Goal: Information Seeking & Learning: Learn about a topic

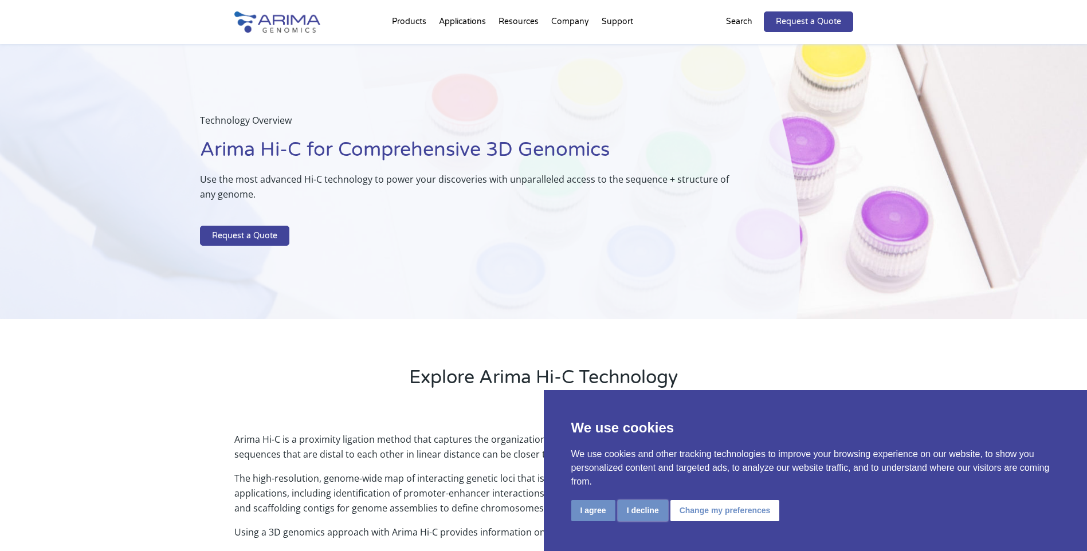
click at [640, 516] on button "I decline" at bounding box center [643, 510] width 50 height 21
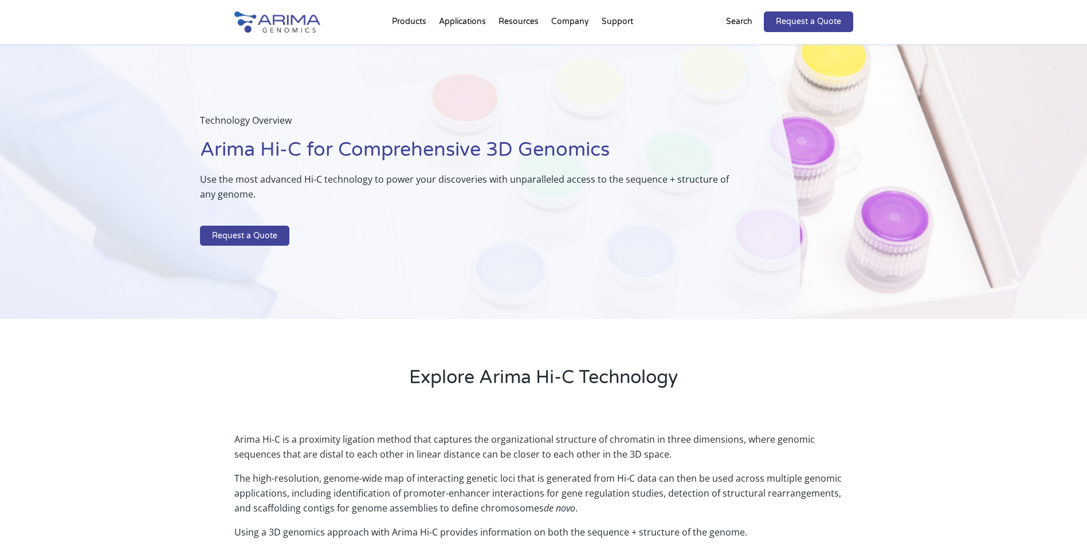
click at [199, 178] on div "Technology Overview Arima Hi-C for Comprehensive 3D Genomics Use the most advan…" at bounding box center [400, 182] width 801 height 276
drag, startPoint x: 199, startPoint y: 178, endPoint x: 130, endPoint y: 358, distance: 192.9
click at [130, 358] on div "Explore Arima Hi-C Technology" at bounding box center [543, 367] width 1087 height 97
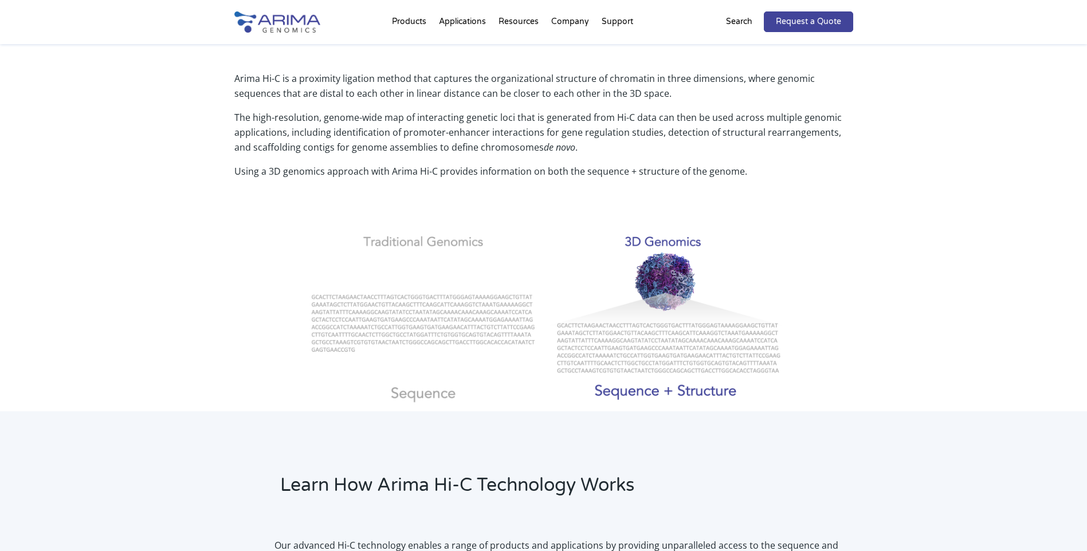
scroll to position [367, 0]
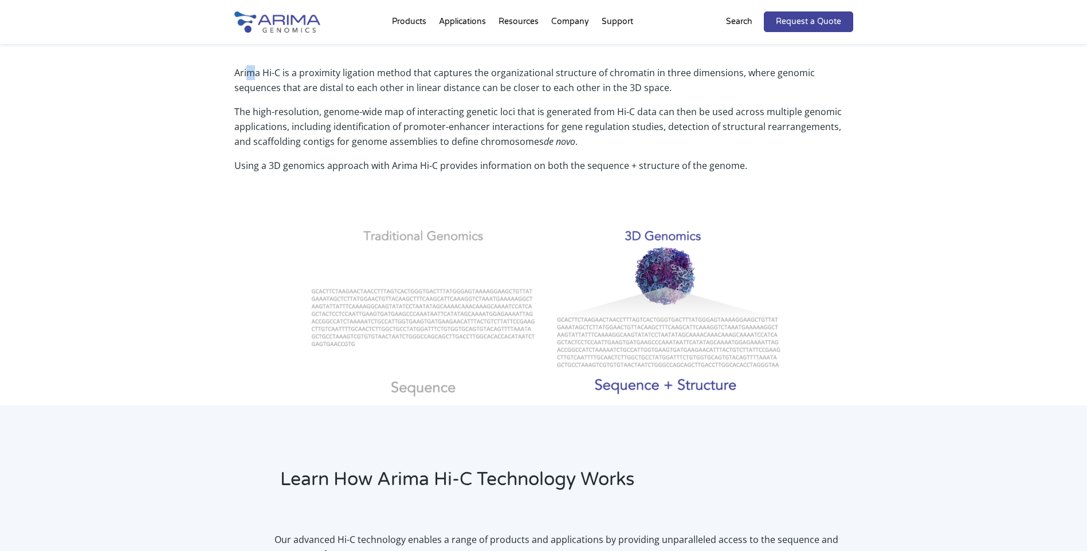
click at [252, 70] on p "Arima Hi-C is a proximity ligation method that captures the organizational stru…" at bounding box center [543, 84] width 619 height 39
drag, startPoint x: 252, startPoint y: 70, endPoint x: 201, endPoint y: 115, distance: 68.2
click at [201, 115] on div "Arima Hi-C is a proximity ligation method that captures the organizational stru…" at bounding box center [543, 227] width 1087 height 355
drag, startPoint x: 597, startPoint y: 72, endPoint x: 636, endPoint y: 72, distance: 39.0
click at [636, 72] on p "Arima Hi-C is a proximity ligation method that captures the organizational stru…" at bounding box center [543, 84] width 619 height 39
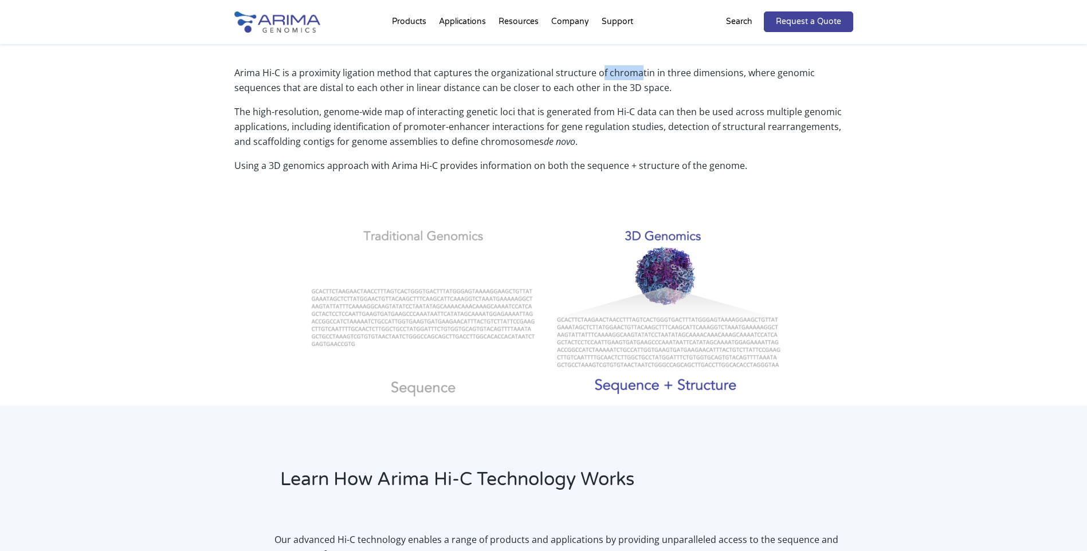
click at [636, 72] on p "Arima Hi-C is a proximity ligation method that captures the organizational stru…" at bounding box center [543, 84] width 619 height 39
click at [642, 72] on p "Arima Hi-C is a proximity ligation method that captures the organizational stru…" at bounding box center [543, 84] width 619 height 39
drag, startPoint x: 853, startPoint y: 73, endPoint x: 809, endPoint y: 77, distance: 44.3
click at [809, 77] on div "Arima Hi-C is a proximity ligation method that captures the organizational stru…" at bounding box center [543, 227] width 1087 height 355
drag, startPoint x: 809, startPoint y: 77, endPoint x: 699, endPoint y: 76, distance: 110.6
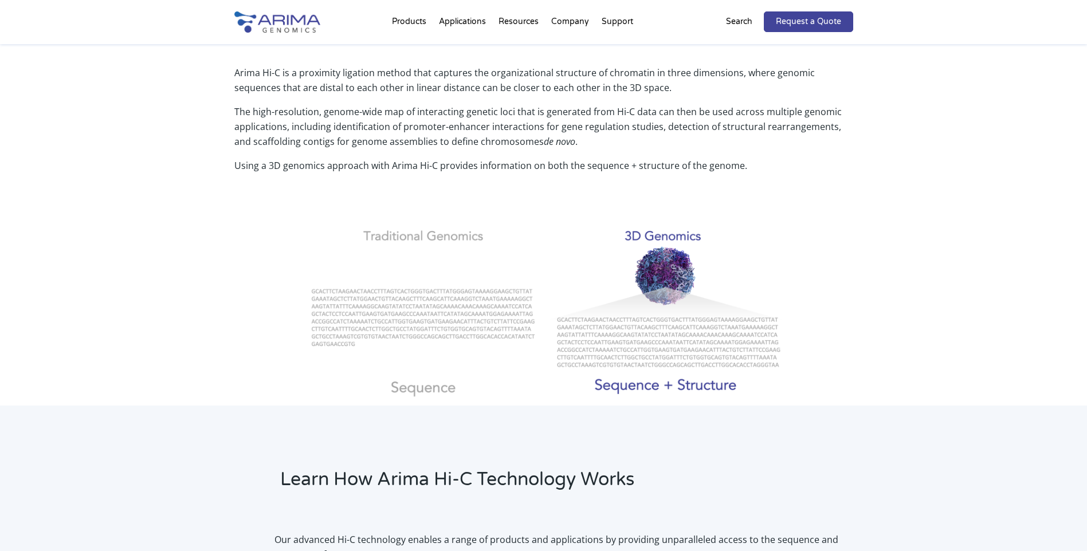
click at [699, 76] on p "Arima Hi-C is a proximity ligation method that captures the organizational stru…" at bounding box center [543, 84] width 619 height 39
drag, startPoint x: 658, startPoint y: 76, endPoint x: 698, endPoint y: 73, distance: 40.2
click at [698, 73] on p "Arima Hi-C is a proximity ligation method that captures the organizational stru…" at bounding box center [543, 84] width 619 height 39
click at [796, 76] on p "Arima Hi-C is a proximity ligation method that captures the organizational stru…" at bounding box center [543, 84] width 619 height 39
drag, startPoint x: 259, startPoint y: 91, endPoint x: 427, endPoint y: 88, distance: 168.5
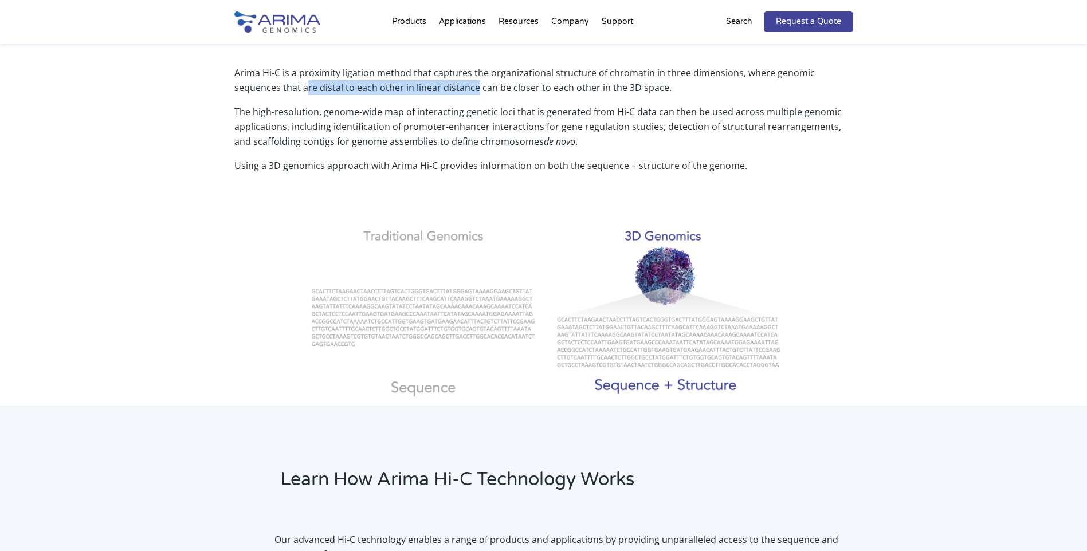
click at [427, 88] on p "Arima Hi-C is a proximity ligation method that captures the organizational stru…" at bounding box center [543, 84] width 619 height 39
click at [240, 92] on p "Arima Hi-C is a proximity ligation method that captures the organizational stru…" at bounding box center [543, 84] width 619 height 39
drag, startPoint x: 267, startPoint y: 91, endPoint x: 477, endPoint y: 89, distance: 210.4
click at [477, 89] on p "Arima Hi-C is a proximity ligation method that captures the organizational stru…" at bounding box center [543, 84] width 619 height 39
drag, startPoint x: 239, startPoint y: 115, endPoint x: 326, endPoint y: 116, distance: 87.1
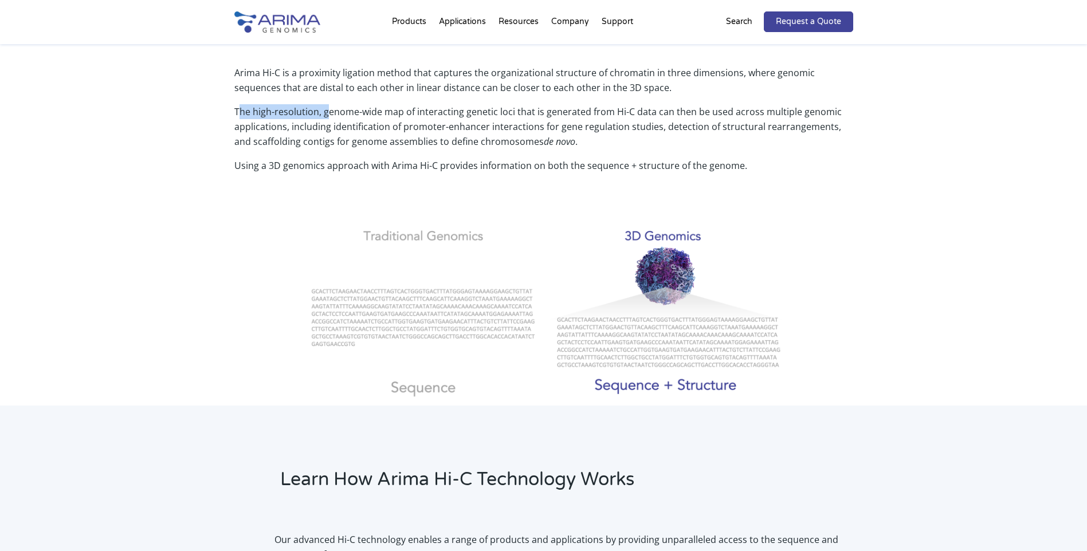
click at [326, 116] on p "The high-resolution, genome-wide map of interacting genetic loci that is genera…" at bounding box center [543, 131] width 619 height 54
drag, startPoint x: 331, startPoint y: 115, endPoint x: 424, endPoint y: 115, distance: 92.9
click at [424, 115] on p "The high-resolution, genome-wide map of interacting genetic loci that is genera…" at bounding box center [543, 131] width 619 height 54
drag, startPoint x: 424, startPoint y: 115, endPoint x: 475, endPoint y: 113, distance: 50.5
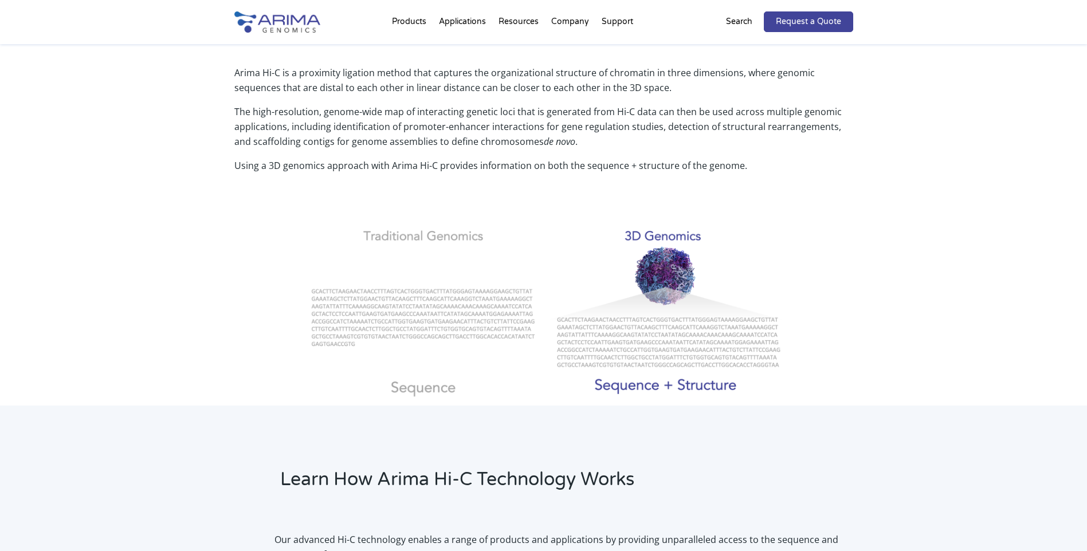
click at [475, 113] on p "The high-resolution, genome-wide map of interacting genetic loci that is genera…" at bounding box center [543, 131] width 619 height 54
drag, startPoint x: 485, startPoint y: 113, endPoint x: 562, endPoint y: 114, distance: 76.2
click at [562, 114] on p "The high-resolution, genome-wide map of interacting genetic loci that is genera…" at bounding box center [543, 131] width 619 height 54
drag, startPoint x: 562, startPoint y: 114, endPoint x: 658, endPoint y: 115, distance: 96.3
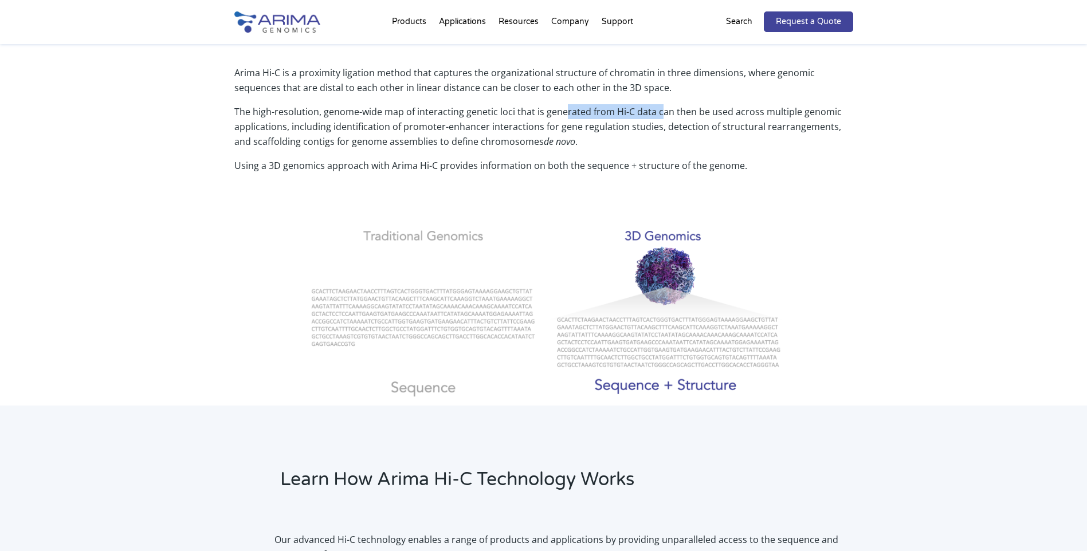
click at [658, 115] on p "The high-resolution, genome-wide map of interacting genetic loci that is genera…" at bounding box center [543, 131] width 619 height 54
drag, startPoint x: 244, startPoint y: 112, endPoint x: 704, endPoint y: 107, distance: 460.3
click at [704, 107] on p "The high-resolution, genome-wide map of interacting genetic loci that is genera…" at bounding box center [543, 131] width 619 height 54
click at [308, 106] on p "The high-resolution, genome-wide map of interacting genetic loci that is genera…" at bounding box center [543, 131] width 619 height 54
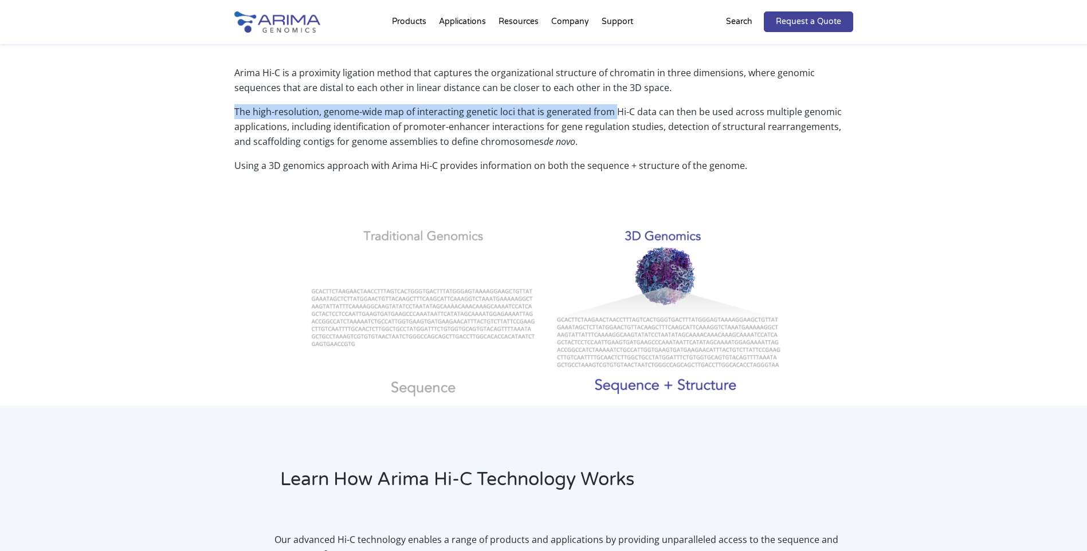
drag, startPoint x: 236, startPoint y: 110, endPoint x: 613, endPoint y: 107, distance: 377.7
click at [613, 107] on p "The high-resolution, genome-wide map of interacting genetic loci that is genera…" at bounding box center [543, 131] width 619 height 54
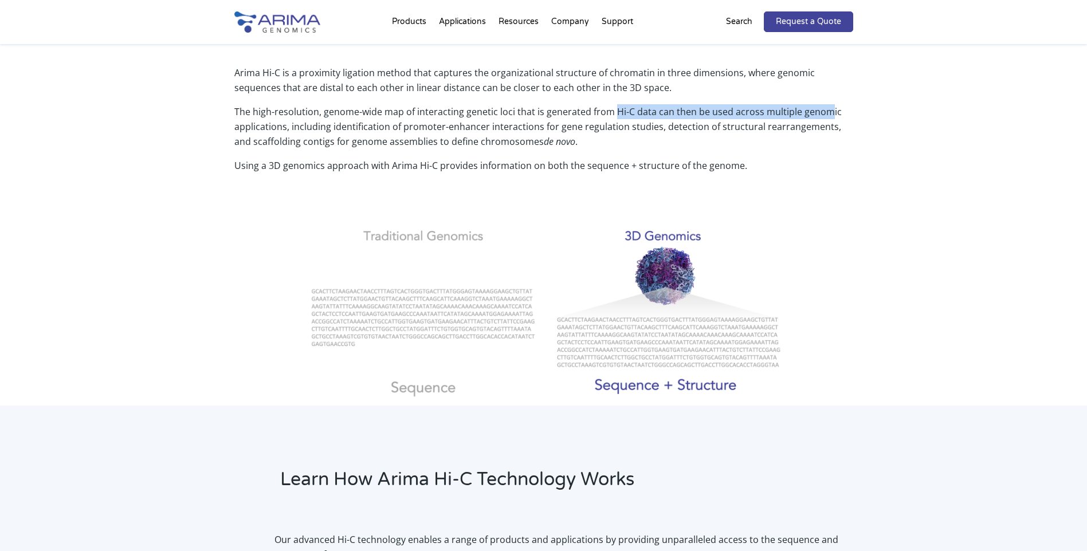
drag, startPoint x: 613, startPoint y: 107, endPoint x: 827, endPoint y: 109, distance: 213.2
click at [827, 109] on p "The high-resolution, genome-wide map of interacting genetic loci that is genera…" at bounding box center [543, 131] width 619 height 54
click at [297, 125] on p "The high-resolution, genome-wide map of interacting genetic loci that is genera…" at bounding box center [543, 131] width 619 height 54
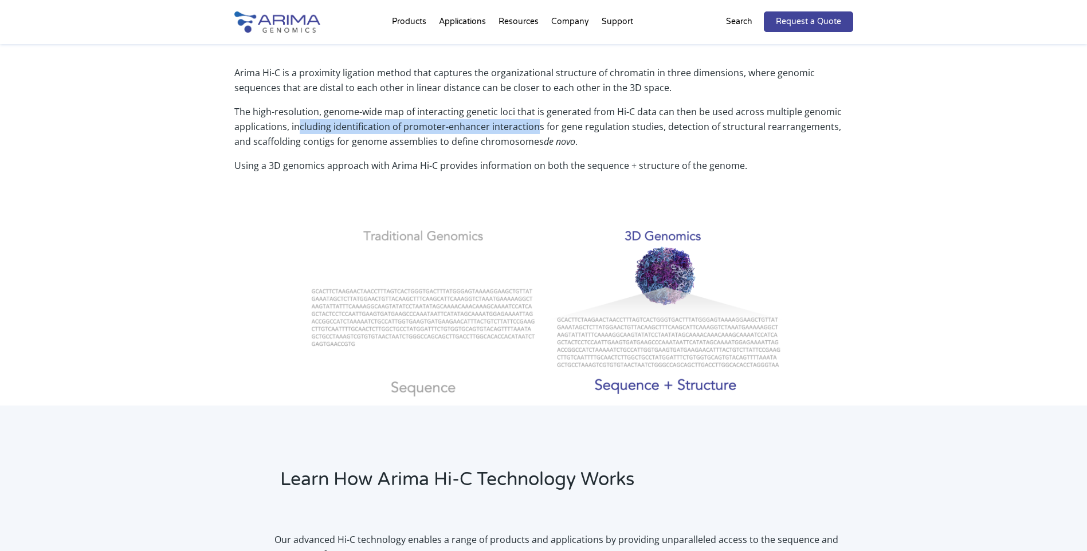
drag, startPoint x: 297, startPoint y: 125, endPoint x: 533, endPoint y: 123, distance: 235.6
click at [533, 123] on p "The high-resolution, genome-wide map of interacting genetic loci that is genera…" at bounding box center [543, 131] width 619 height 54
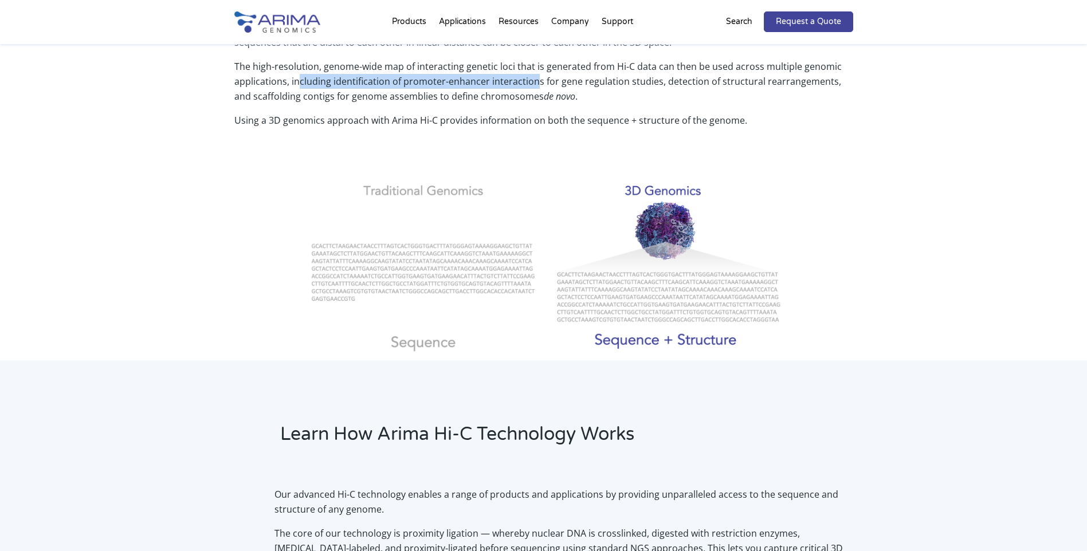
scroll to position [413, 0]
click at [545, 61] on p "The high-resolution, genome-wide map of interacting genetic loci that is genera…" at bounding box center [543, 85] width 619 height 54
drag, startPoint x: 544, startPoint y: 61, endPoint x: 558, endPoint y: 61, distance: 13.8
click at [558, 61] on p "The high-resolution, genome-wide map of interacting genetic loci that is genera…" at bounding box center [543, 85] width 619 height 54
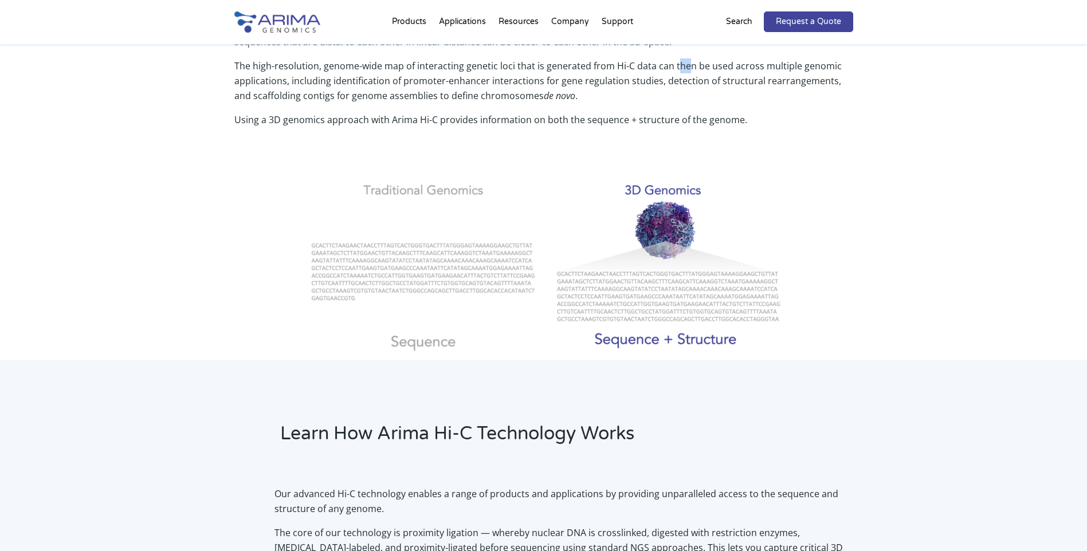
drag, startPoint x: 684, startPoint y: 70, endPoint x: 676, endPoint y: 70, distance: 7.5
click at [676, 70] on p "The high-resolution, genome-wide map of interacting genetic loci that is genera…" at bounding box center [543, 85] width 619 height 54
copy p "he"
click at [706, 69] on p "The high-resolution, genome-wide map of interacting genetic loci that is genera…" at bounding box center [543, 85] width 619 height 54
drag, startPoint x: 729, startPoint y: 67, endPoint x: 813, endPoint y: 65, distance: 84.3
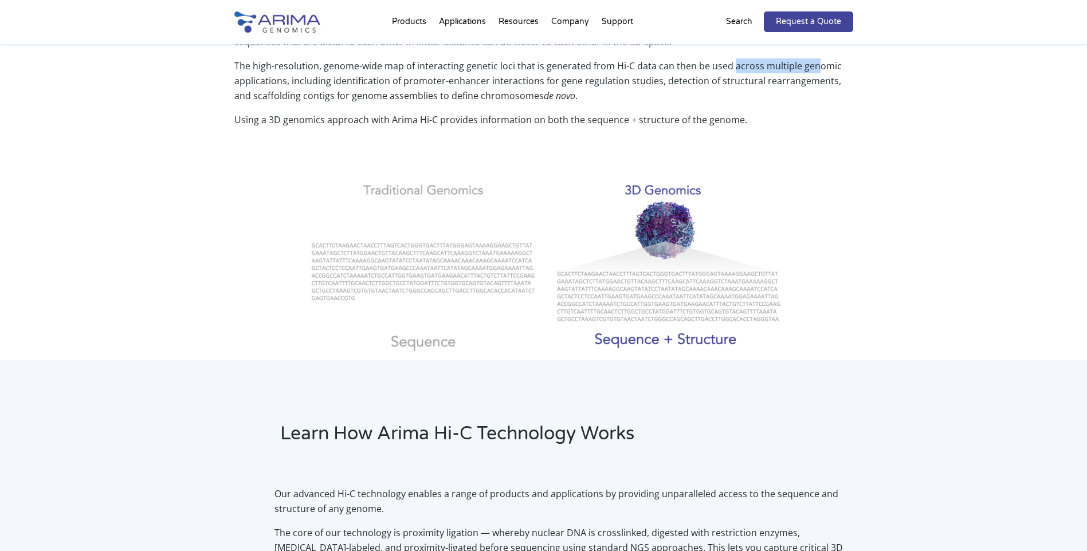
click at [813, 65] on p "The high-resolution, genome-wide map of interacting genetic loci that is genera…" at bounding box center [543, 85] width 619 height 54
drag, startPoint x: 238, startPoint y: 82, endPoint x: 286, endPoint y: 83, distance: 47.6
click at [286, 83] on p "The high-resolution, genome-wide map of interacting genetic loci that is genera…" at bounding box center [543, 85] width 619 height 54
drag, startPoint x: 286, startPoint y: 83, endPoint x: 385, endPoint y: 83, distance: 99.2
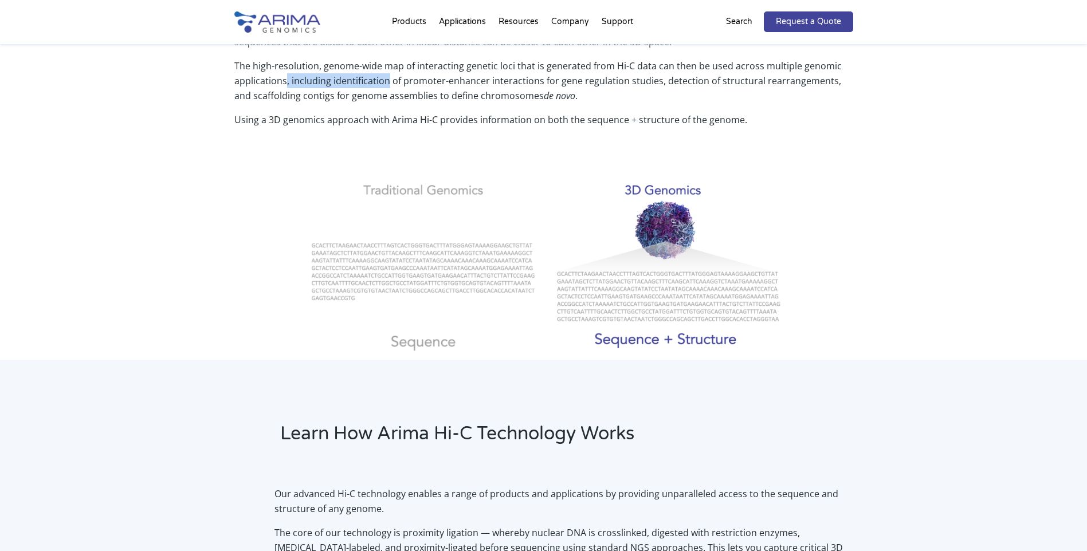
click at [385, 83] on p "The high-resolution, genome-wide map of interacting genetic loci that is genera…" at bounding box center [543, 85] width 619 height 54
drag, startPoint x: 385, startPoint y: 83, endPoint x: 370, endPoint y: 92, distance: 18.3
click at [370, 92] on p "The high-resolution, genome-wide map of interacting genetic loci that is genera…" at bounding box center [543, 85] width 619 height 54
drag, startPoint x: 300, startPoint y: 81, endPoint x: 490, endPoint y: 86, distance: 189.2
click at [490, 86] on p "The high-resolution, genome-wide map of interacting genetic loci that is genera…" at bounding box center [543, 85] width 619 height 54
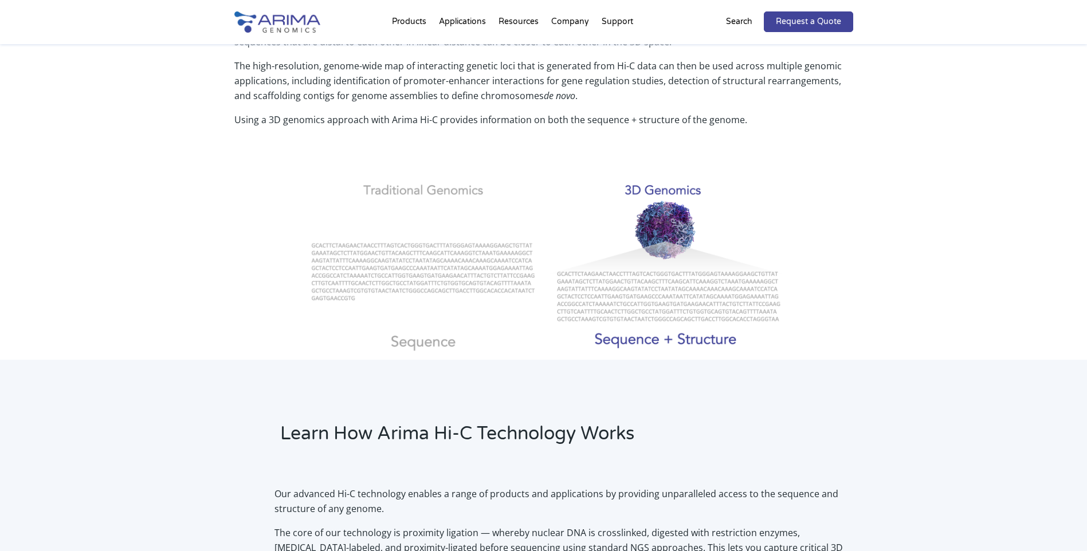
drag, startPoint x: 490, startPoint y: 86, endPoint x: 493, endPoint y: 109, distance: 23.2
click at [493, 109] on p "The high-resolution, genome-wide map of interacting genetic loci that is genera…" at bounding box center [543, 85] width 619 height 54
click at [703, 80] on p "The high-resolution, genome-wide map of interacting genetic loci that is genera…" at bounding box center [543, 85] width 619 height 54
drag, startPoint x: 703, startPoint y: 80, endPoint x: 681, endPoint y: 86, distance: 22.7
click at [681, 86] on p "The high-resolution, genome-wide map of interacting genetic loci that is genera…" at bounding box center [543, 85] width 619 height 54
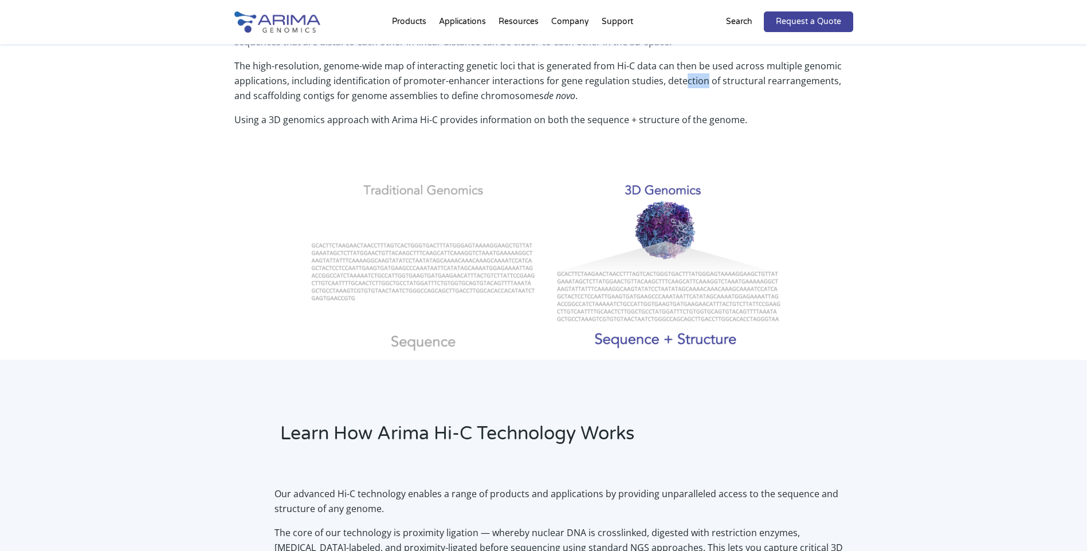
drag, startPoint x: 681, startPoint y: 85, endPoint x: 699, endPoint y: 85, distance: 17.8
click at [699, 85] on p "The high-resolution, genome-wide map of interacting genetic loci that is genera…" at bounding box center [543, 85] width 619 height 54
click at [1029, 342] on div "Arima Hi-C is a proximity ligation method that captures the organizational stru…" at bounding box center [543, 181] width 1087 height 355
drag, startPoint x: 233, startPoint y: 96, endPoint x: 315, endPoint y: 96, distance: 82.0
click at [315, 96] on div "Arima Hi-C is a proximity ligation method that captures the organizational stru…" at bounding box center [543, 181] width 1087 height 355
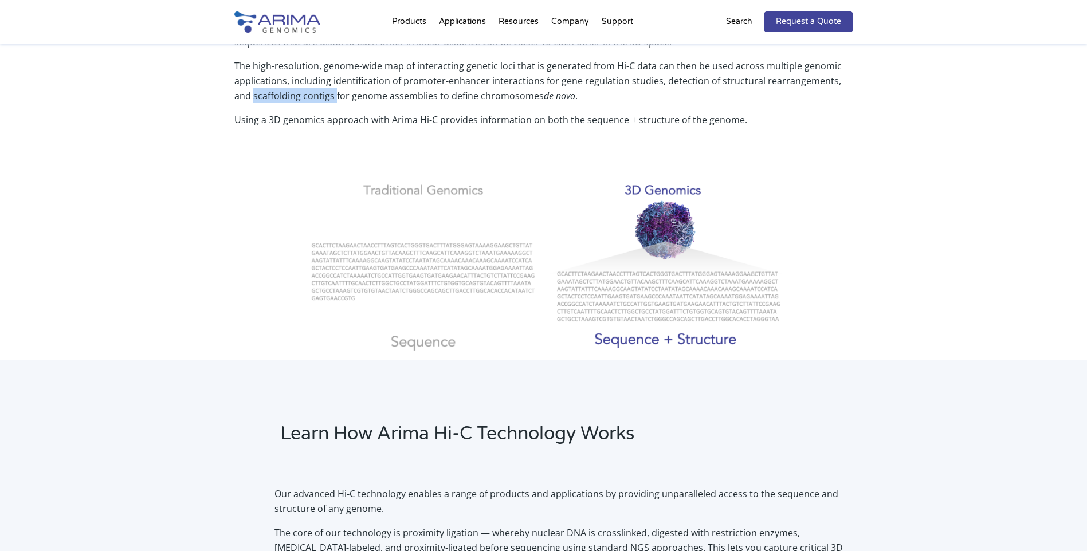
drag, startPoint x: 315, startPoint y: 96, endPoint x: 292, endPoint y: 96, distance: 22.9
copy p "scaffolding contigs"
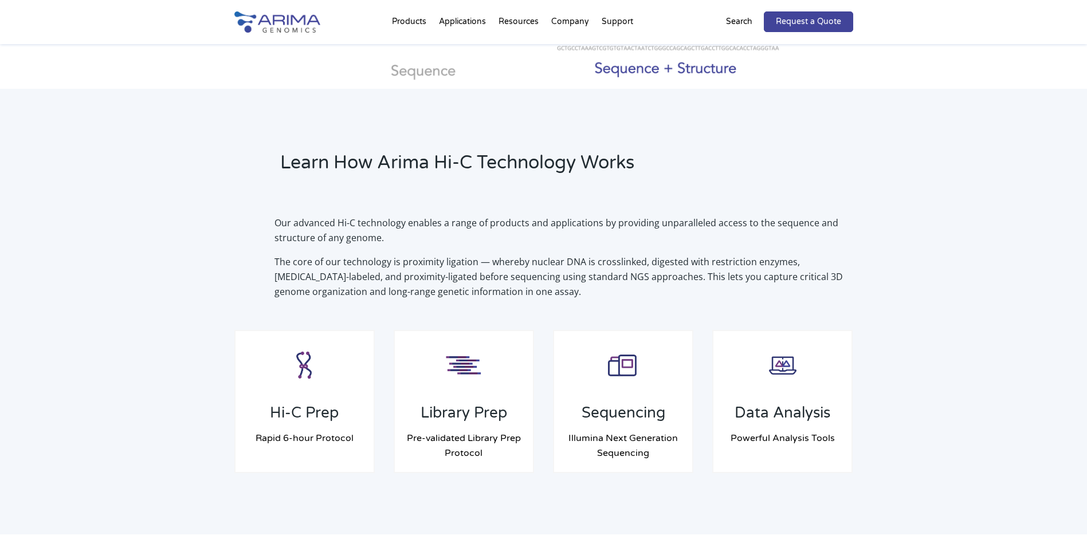
scroll to position [688, 0]
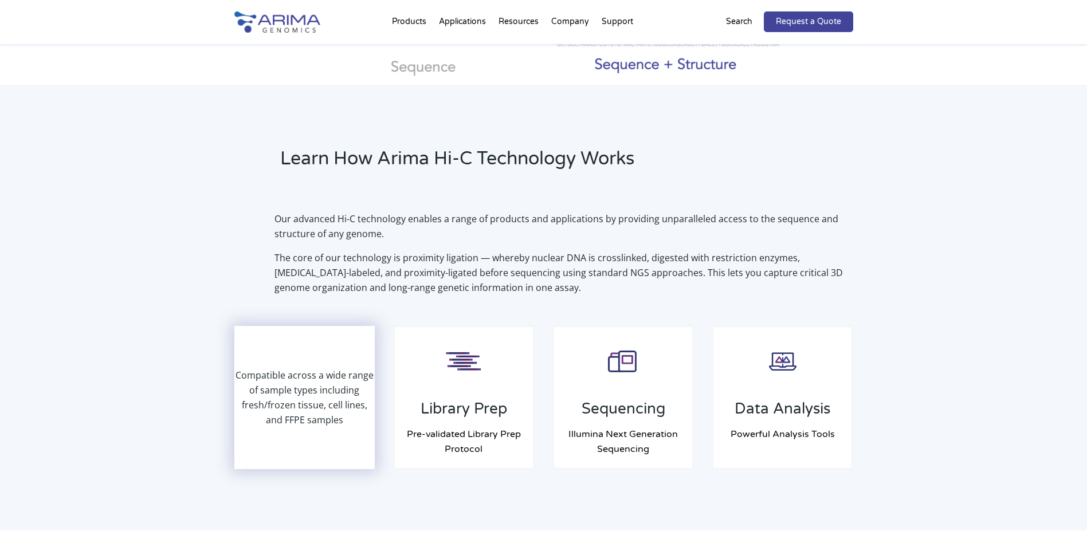
click at [299, 401] on p "Compatible across a wide range of sample types including fresh/frozen tissue, c…" at bounding box center [305, 398] width 139 height 60
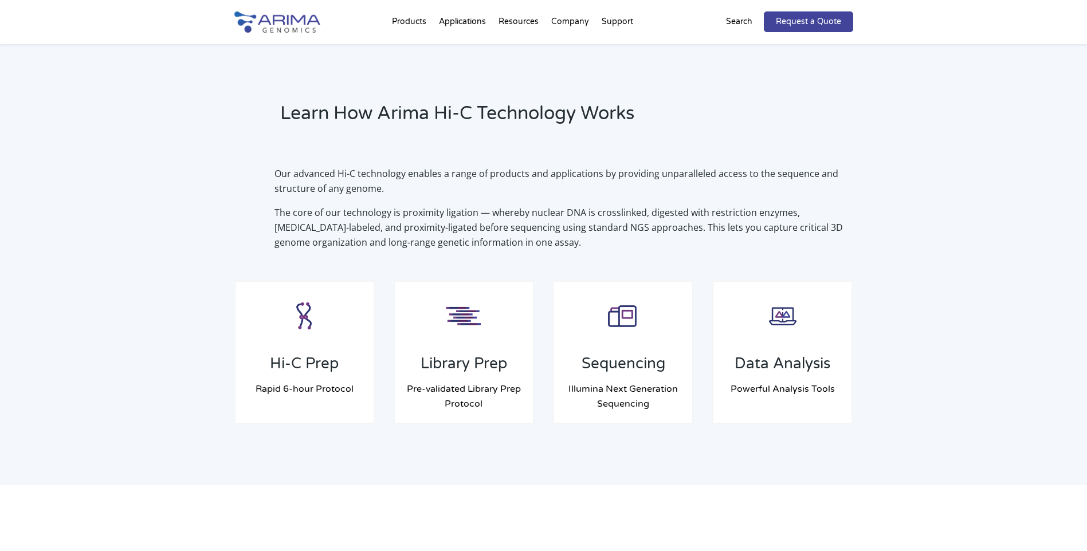
scroll to position [734, 0]
drag, startPoint x: 409, startPoint y: 173, endPoint x: 434, endPoint y: 173, distance: 25.8
click at [434, 173] on p "Our advanced Hi-C technology enables a range of products and applications by pr…" at bounding box center [564, 185] width 579 height 39
drag, startPoint x: 434, startPoint y: 173, endPoint x: 427, endPoint y: 173, distance: 7.5
copy p "enable"
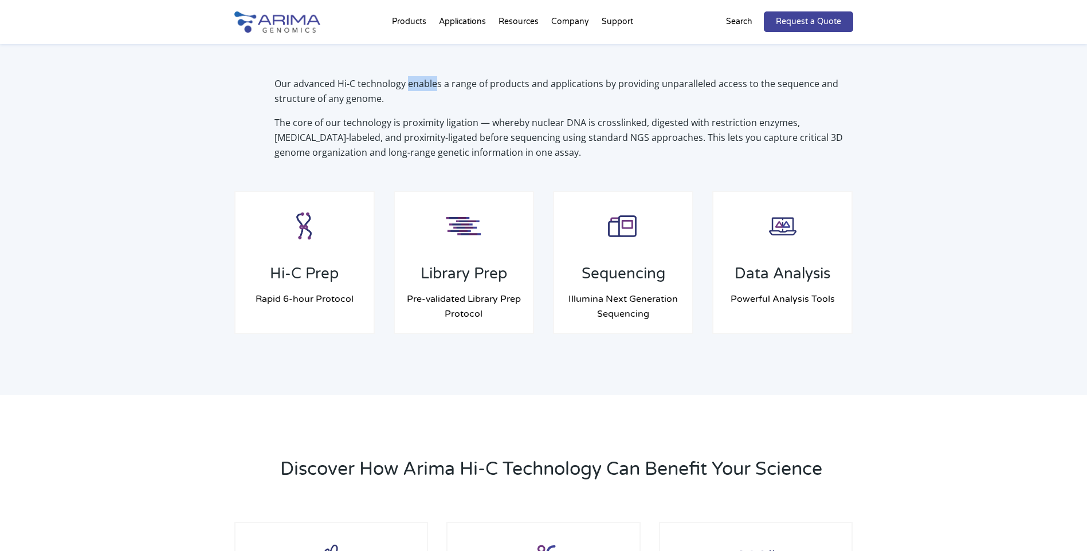
scroll to position [825, 0]
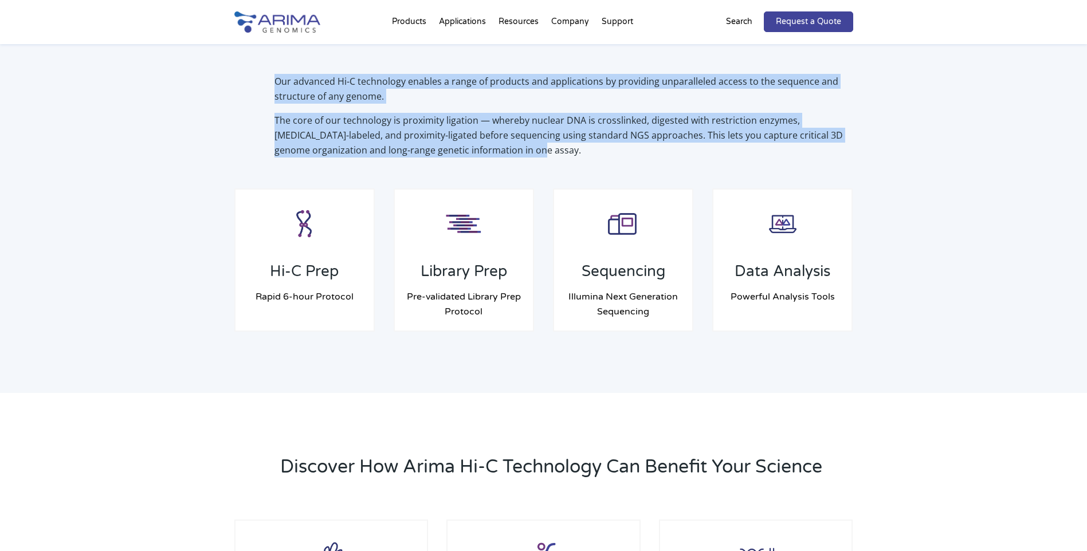
drag, startPoint x: 550, startPoint y: 149, endPoint x: 265, endPoint y: 75, distance: 294.5
click at [265, 75] on div "Our advanced Hi-C technology enables a range of products and applications by pr…" at bounding box center [543, 116] width 619 height 84
copy div "Our advanced Hi-C technology enables a range of products and applications by pr…"
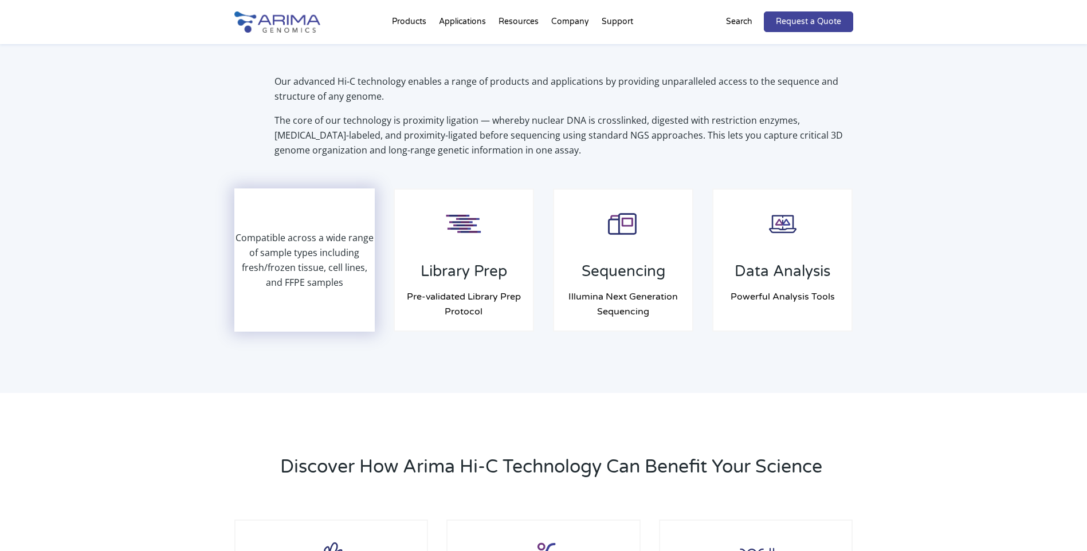
click at [342, 307] on div "Compatible across a wide range of sample types including fresh/frozen tissue, c…" at bounding box center [305, 260] width 139 height 141
drag, startPoint x: 342, startPoint y: 307, endPoint x: 332, endPoint y: 312, distance: 10.5
click at [332, 312] on div "Compatible across a wide range of sample types including fresh/frozen tissue, c…" at bounding box center [305, 260] width 139 height 141
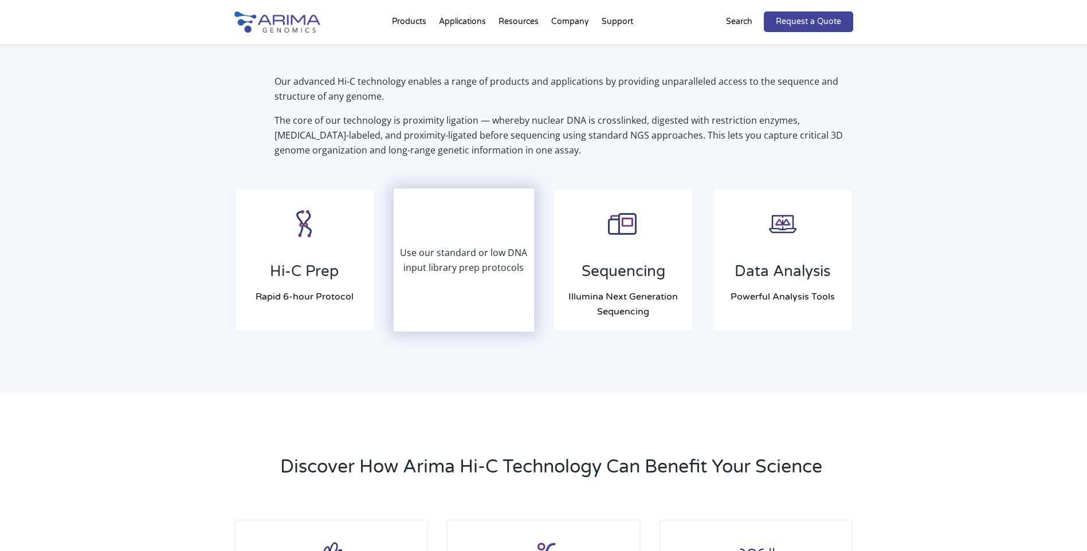
click at [477, 321] on div "Use our standard or low DNA input library prep protocols" at bounding box center [464, 260] width 139 height 141
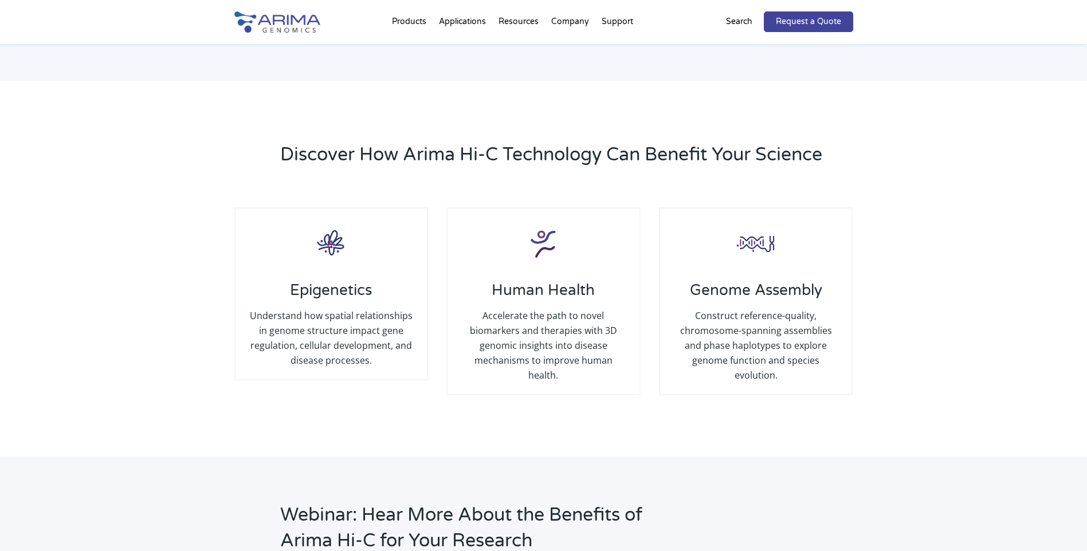
scroll to position [1146, 0]
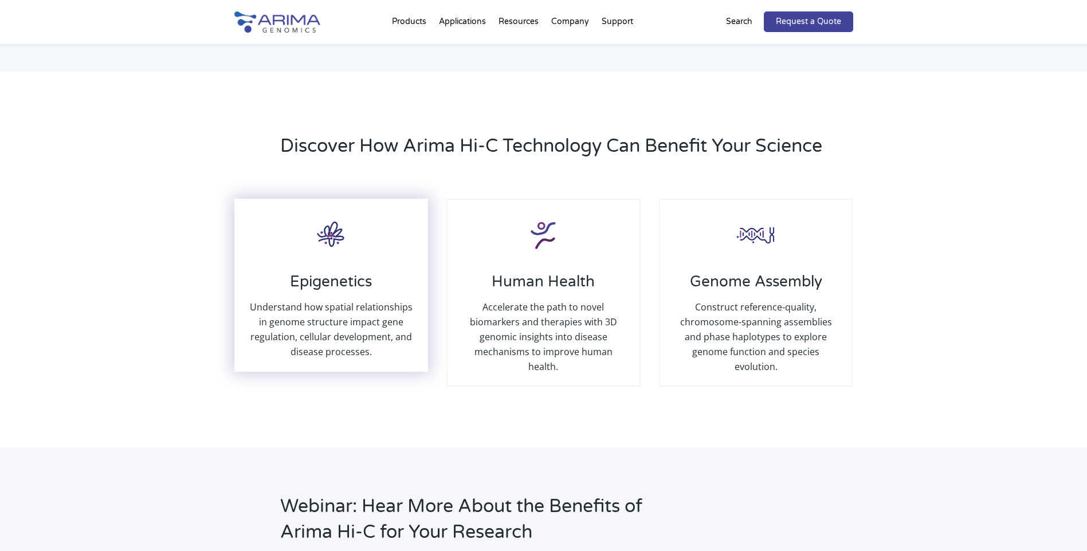
click at [318, 300] on p "Understand how spatial relationships in genome structure impact gene regulation…" at bounding box center [331, 330] width 169 height 60
drag, startPoint x: 326, startPoint y: 301, endPoint x: 324, endPoint y: 408, distance: 107.2
click at [324, 408] on div "Discover How Arima Hi-C Technology Can Benefit Your Science Epigenetics Underst…" at bounding box center [543, 260] width 1087 height 376
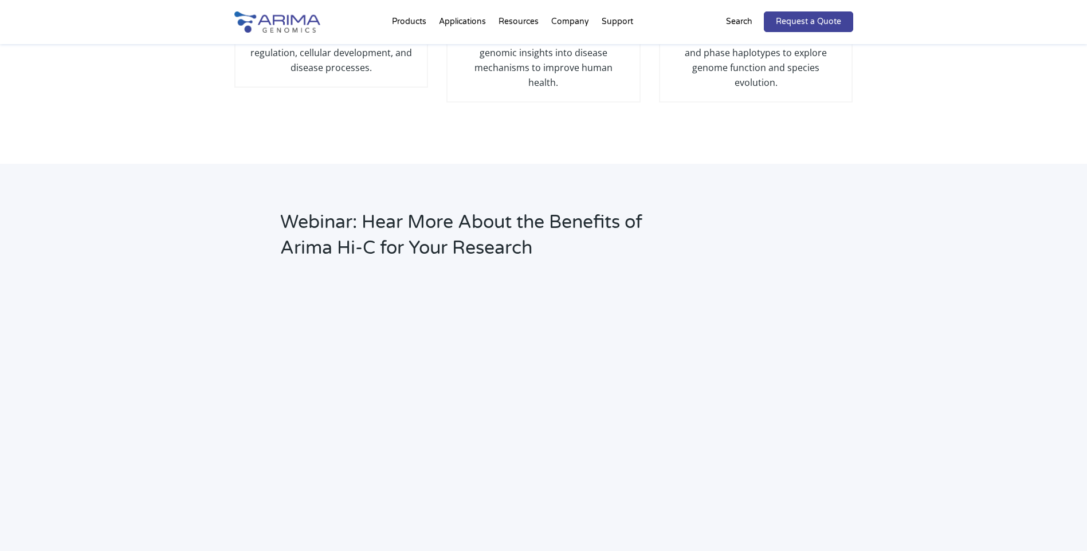
scroll to position [1616, 0]
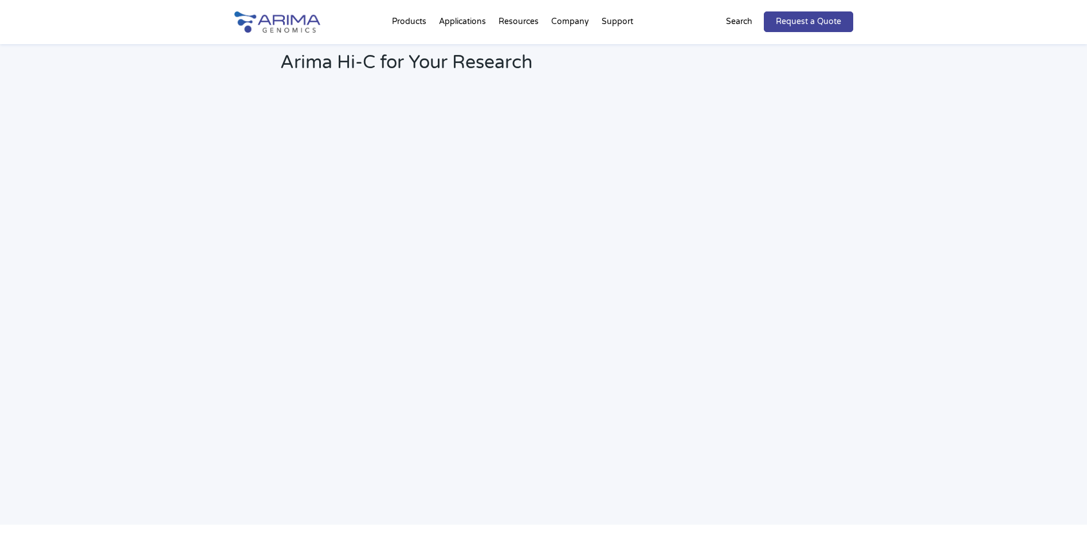
click at [926, 422] on div "Webinar: Hear More About the Benefits of Arima Hi-C for Your Research" at bounding box center [543, 251] width 1087 height 547
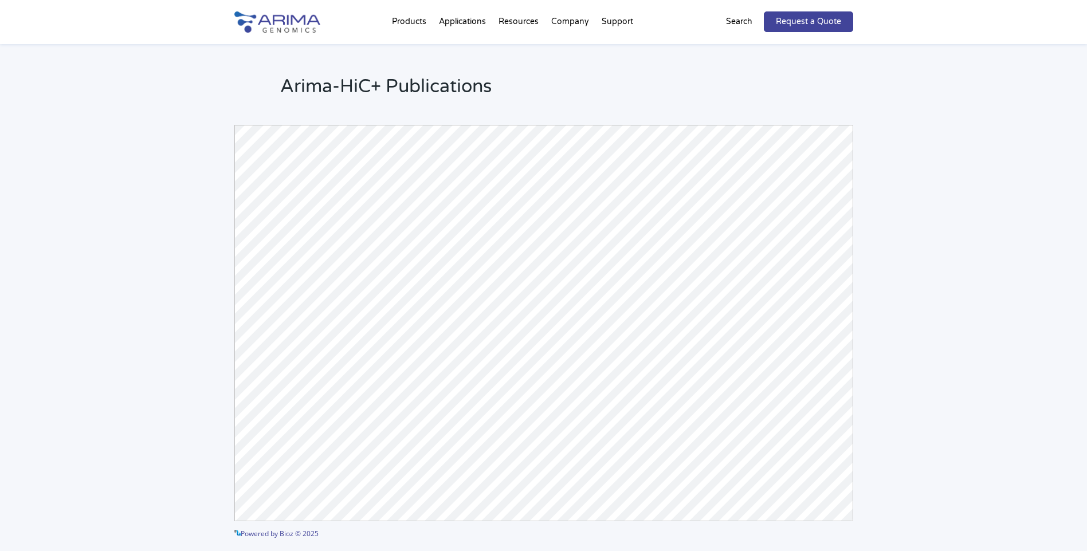
scroll to position [2648, 0]
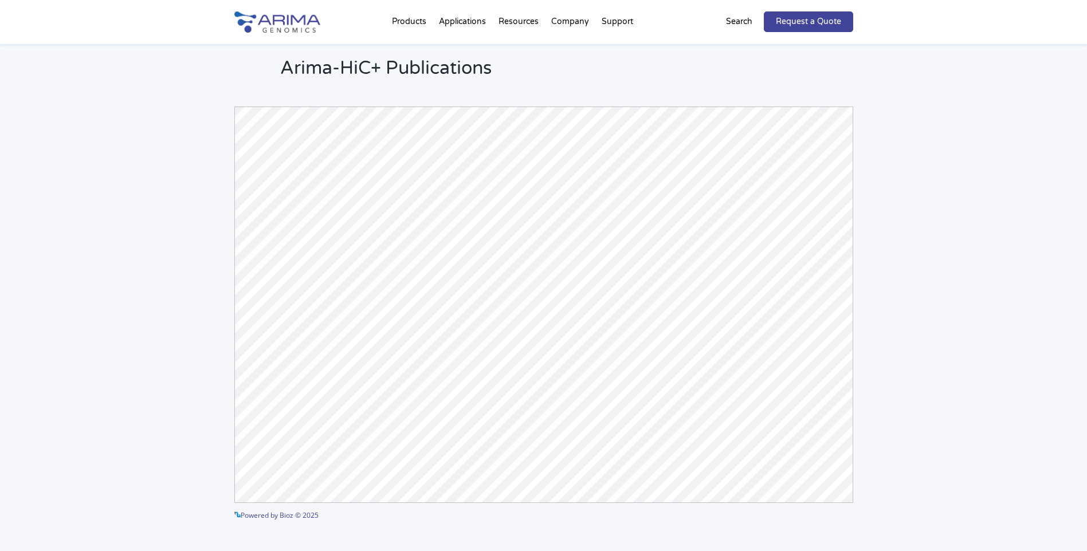
click at [803, 507] on link "See more details on Bioz" at bounding box center [813, 514] width 79 height 15
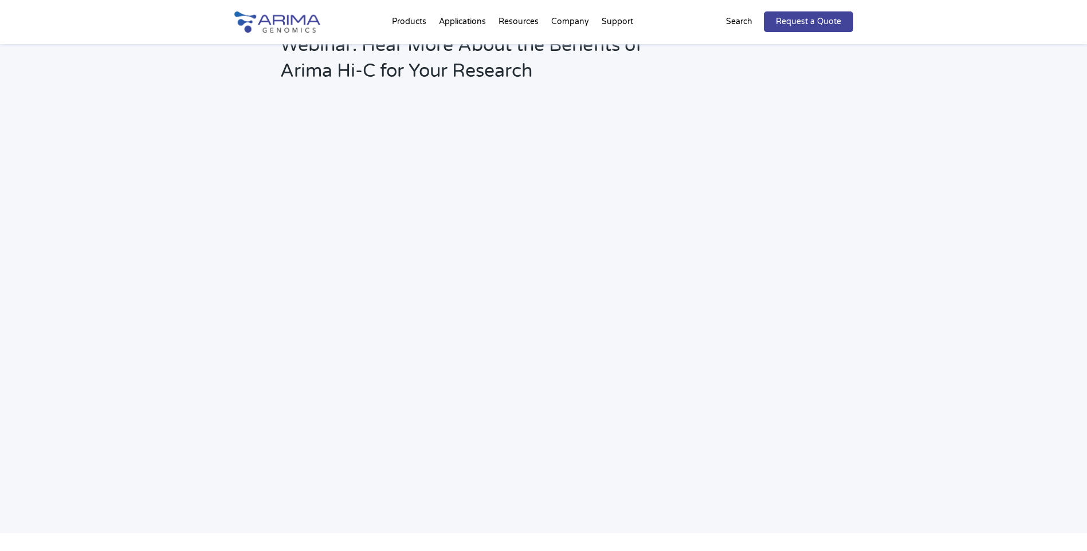
scroll to position [1605, 0]
click at [1034, 411] on div "Webinar: Hear More About the Benefits of Arima Hi-C for Your Research" at bounding box center [543, 263] width 1087 height 547
click at [978, 427] on div "Webinar: Hear More About the Benefits of Arima Hi-C for Your Research" at bounding box center [543, 263] width 1087 height 547
click at [909, 409] on div "Webinar: Hear More About the Benefits of Arima Hi-C for Your Research" at bounding box center [543, 263] width 1087 height 547
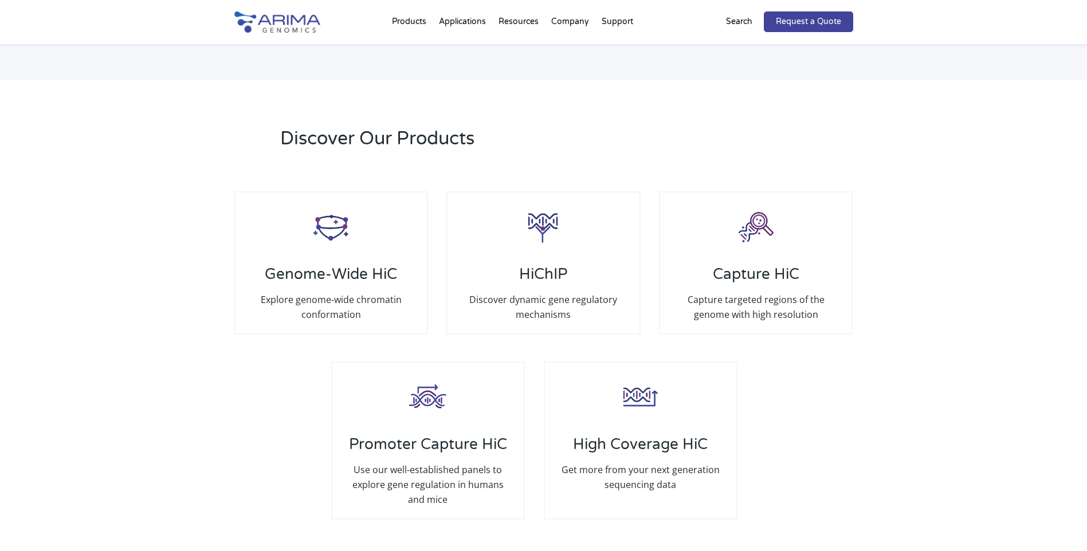
scroll to position [2064, 0]
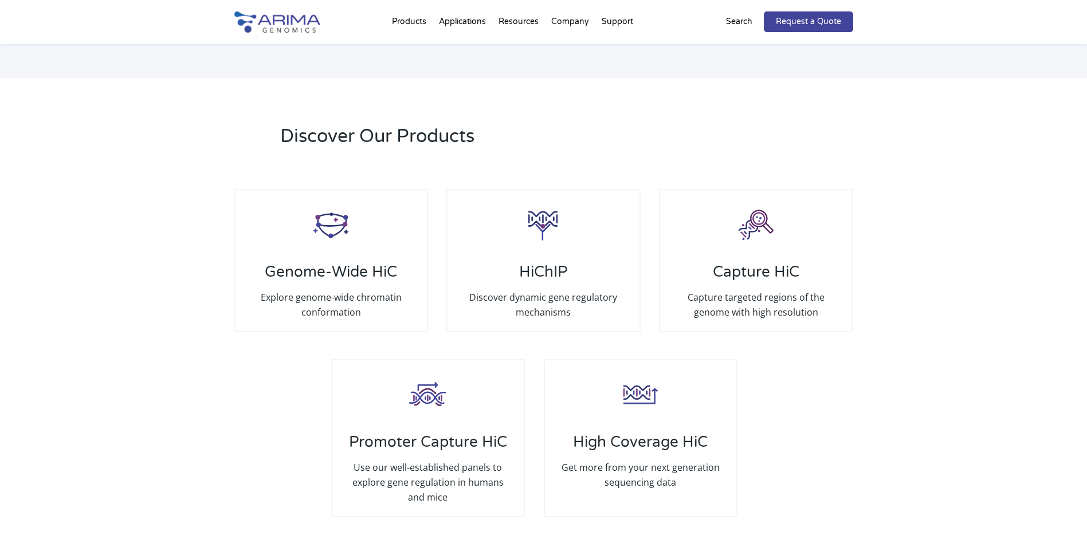
drag, startPoint x: 569, startPoint y: 265, endPoint x: 990, endPoint y: 431, distance: 452.7
click at [990, 431] on div "Discover Our Products Genome-Wide HiC Explore genome-wide chromatin conformatio…" at bounding box center [543, 328] width 1087 height 501
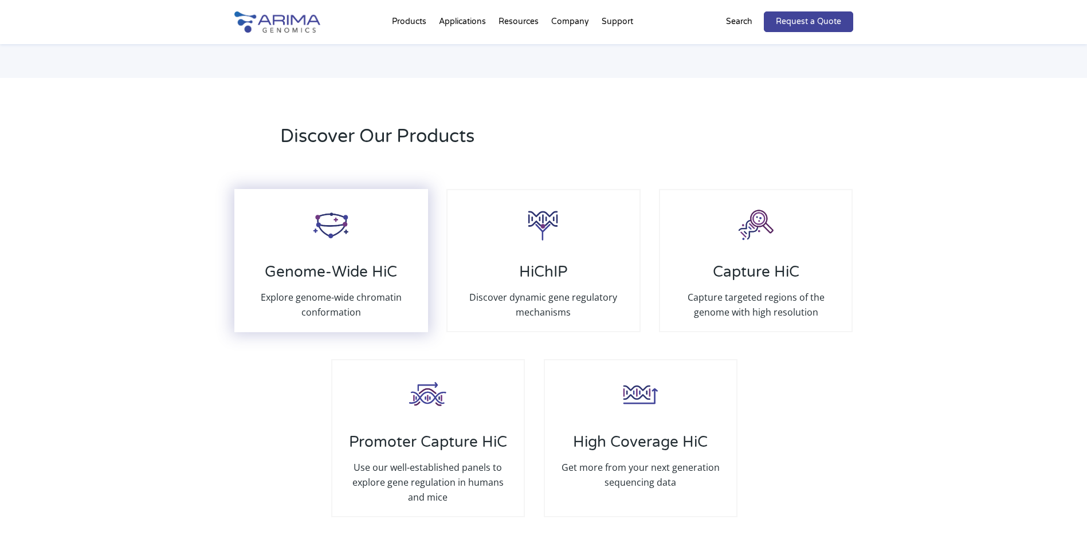
drag, startPoint x: 504, startPoint y: 287, endPoint x: 326, endPoint y: 272, distance: 178.9
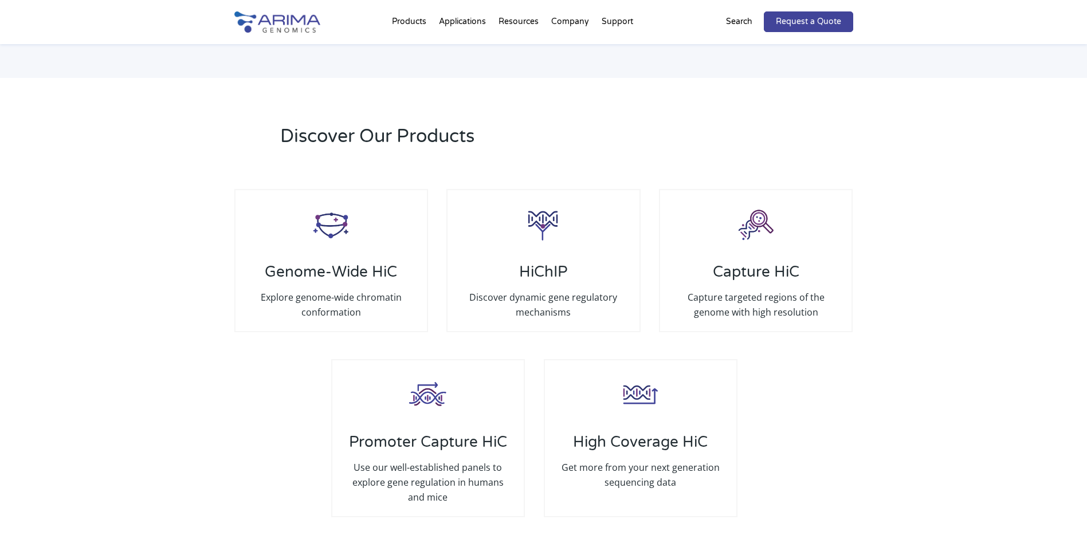
drag, startPoint x: 326, startPoint y: 272, endPoint x: 125, endPoint y: 349, distance: 215.4
click at [125, 349] on div "Discover Our Products Genome-Wide HiC Explore genome-wide chromatin conformatio…" at bounding box center [543, 328] width 1087 height 501
drag, startPoint x: 125, startPoint y: 349, endPoint x: 944, endPoint y: 364, distance: 819.2
click at [944, 364] on div "Discover Our Products Genome-Wide HiC Explore genome-wide chromatin conformatio…" at bounding box center [543, 328] width 1087 height 501
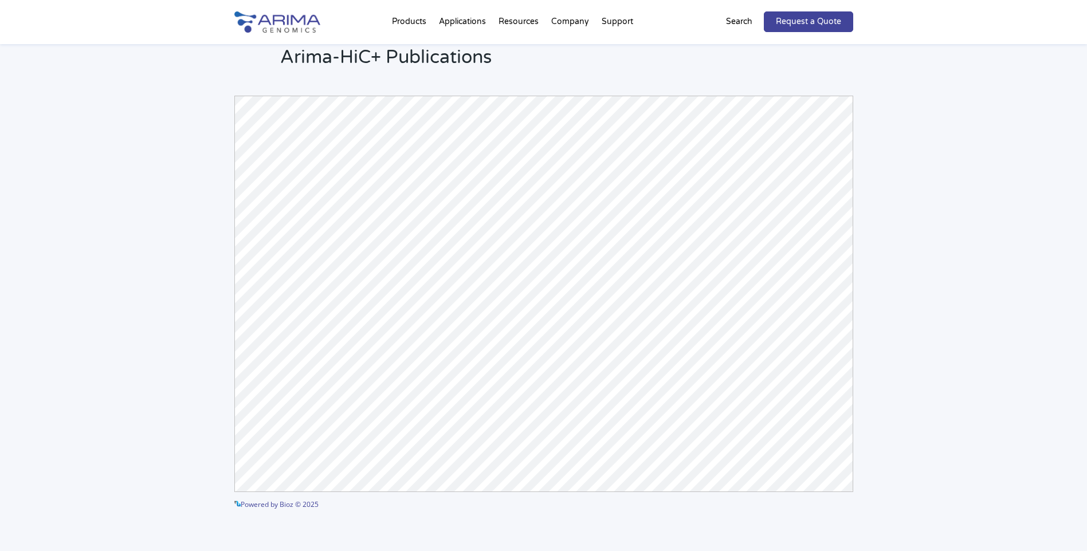
scroll to position [2660, 0]
drag, startPoint x: 228, startPoint y: 271, endPoint x: 119, endPoint y: 318, distance: 118.1
click at [119, 318] on div "Arima-HiC+ Publications Powered by Bioz © 2025 See more details on Bioz" at bounding box center [543, 278] width 1087 height 591
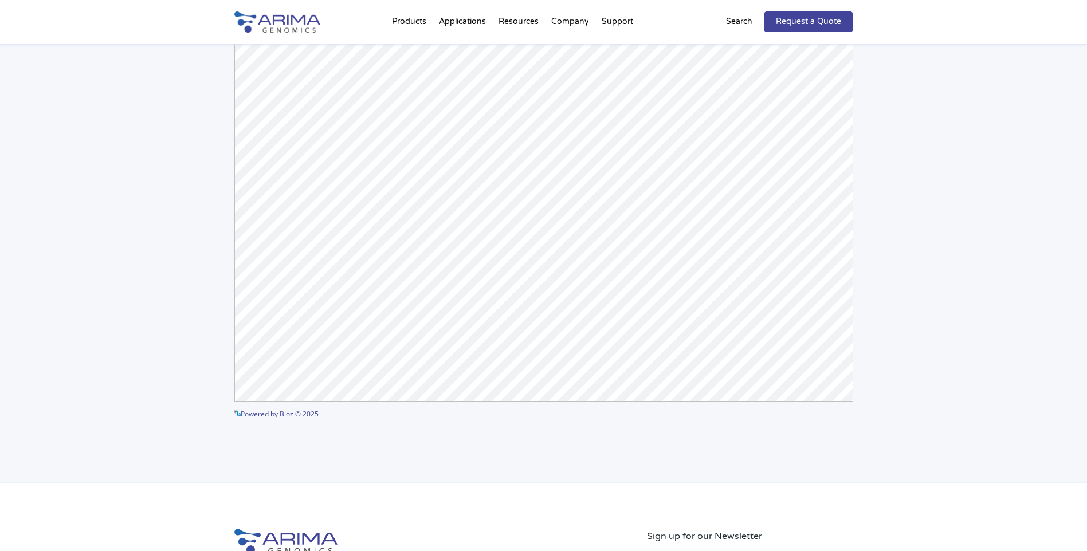
scroll to position [2751, 0]
drag, startPoint x: 230, startPoint y: 306, endPoint x: 124, endPoint y: 297, distance: 107.0
click at [124, 297] on div "Arima-HiC+ Publications Powered by Bioz © 2025 See more details on Bioz" at bounding box center [543, 186] width 1087 height 591
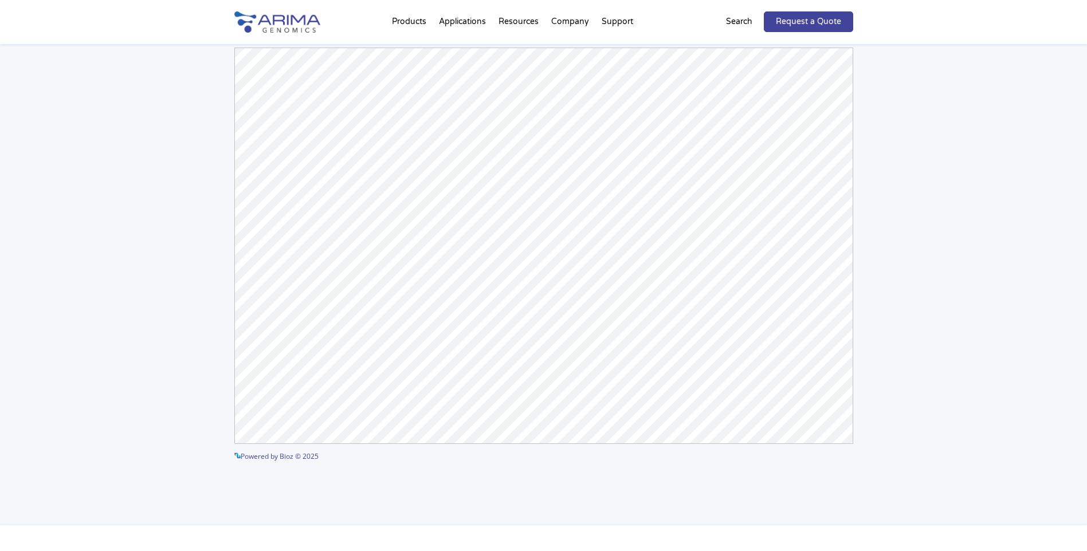
scroll to position [2683, 0]
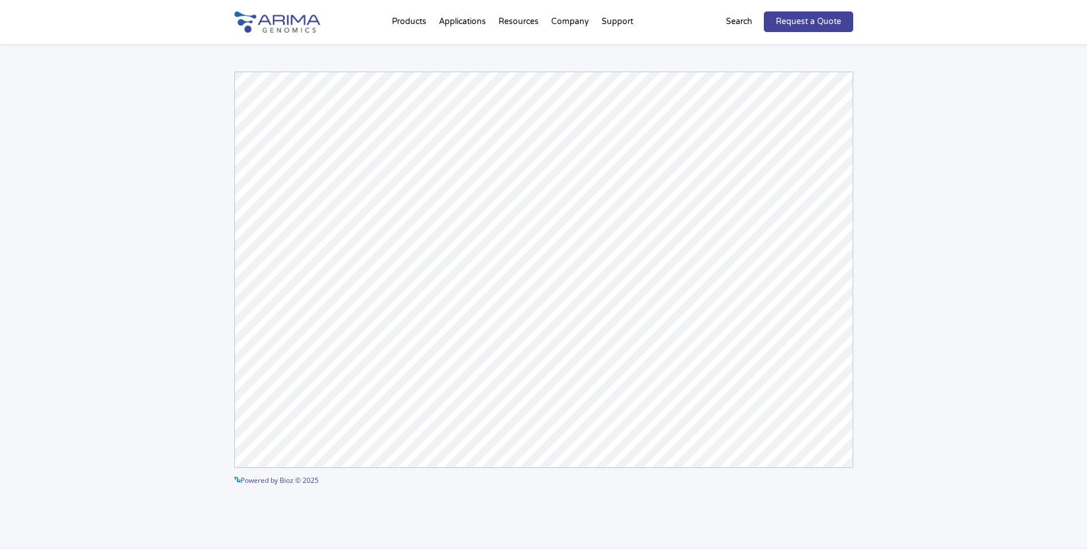
drag, startPoint x: 853, startPoint y: 319, endPoint x: 1016, endPoint y: 240, distance: 181.2
click at [1016, 240] on div "Arima-HiC+ Publications Powered by Bioz © 2025 See more details on Bioz" at bounding box center [543, 254] width 1087 height 591
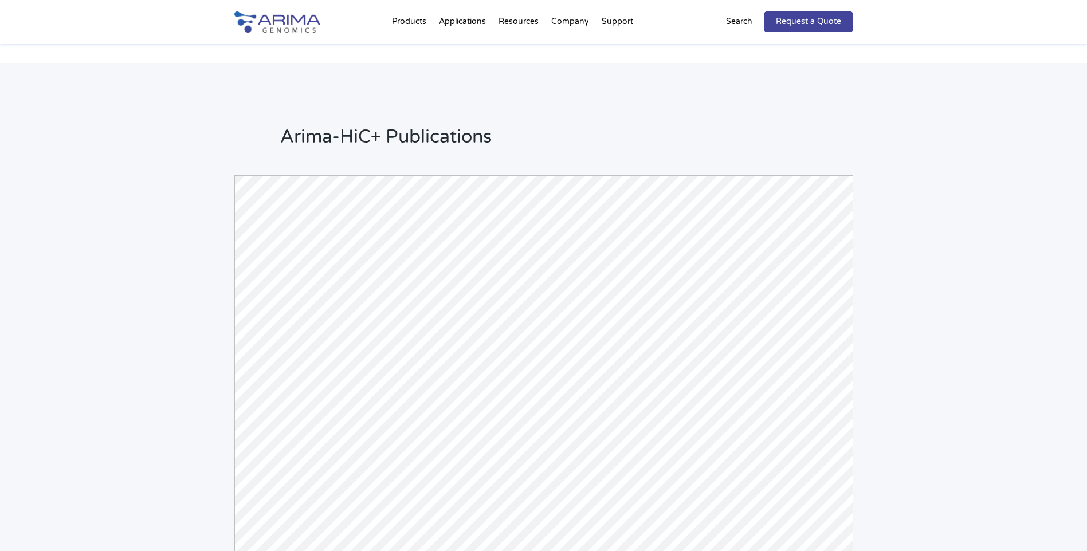
scroll to position [2569, 0]
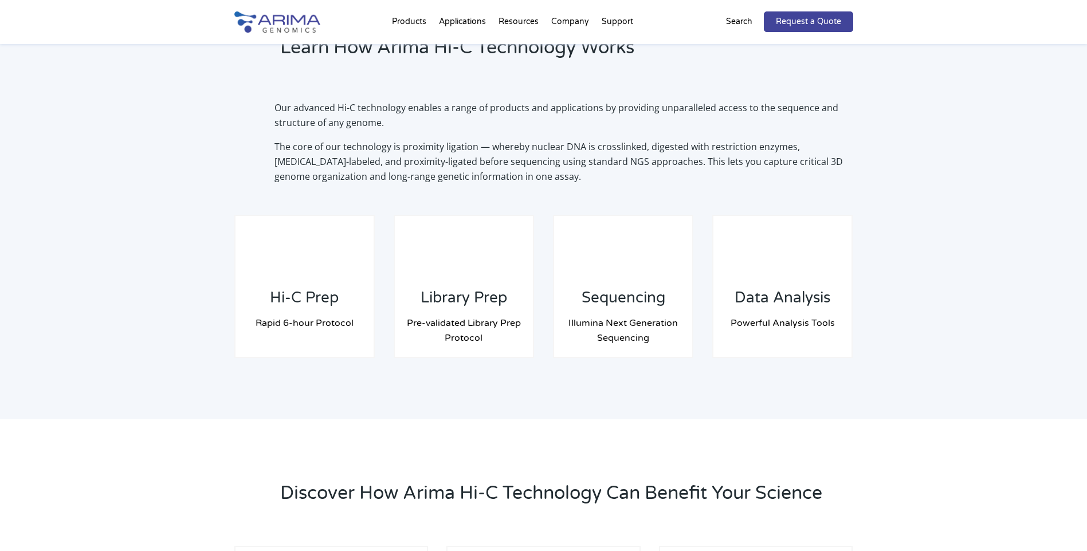
scroll to position [825, 0]
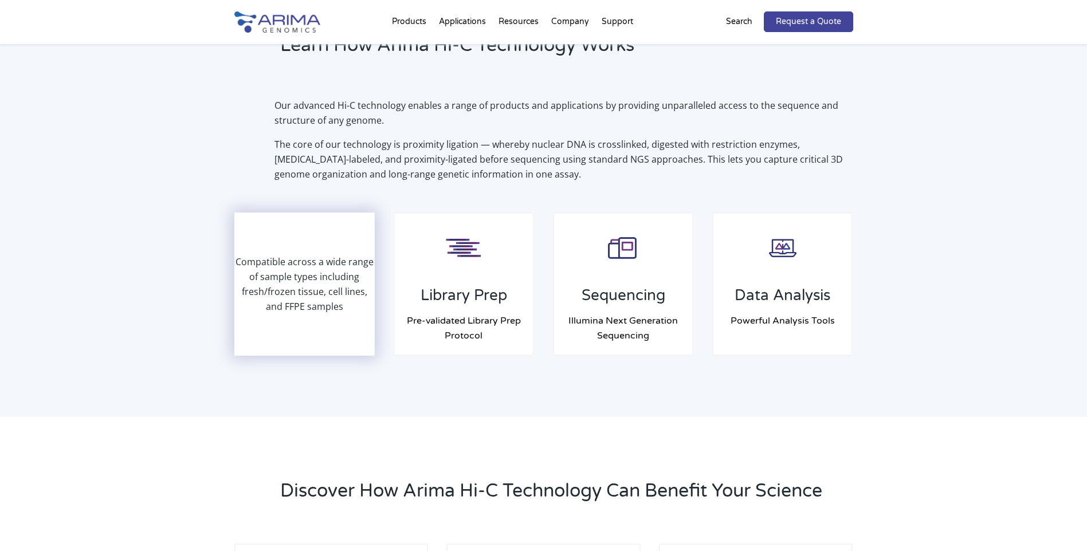
click at [323, 301] on p "Compatible across a wide range of sample types including fresh/frozen tissue, c…" at bounding box center [305, 285] width 139 height 60
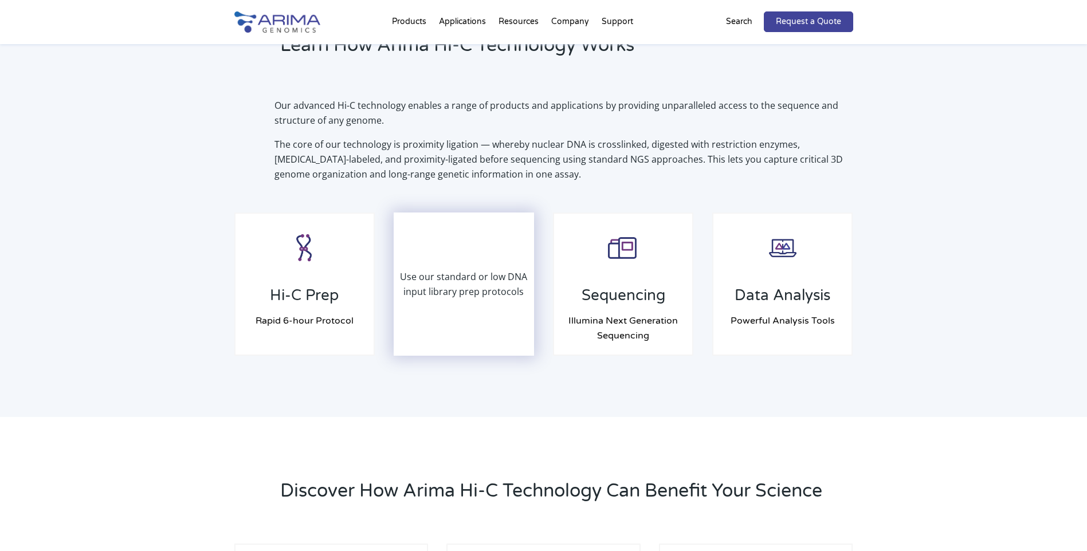
click at [476, 298] on p "Use our standard or low DNA input library prep protocols" at bounding box center [464, 284] width 139 height 30
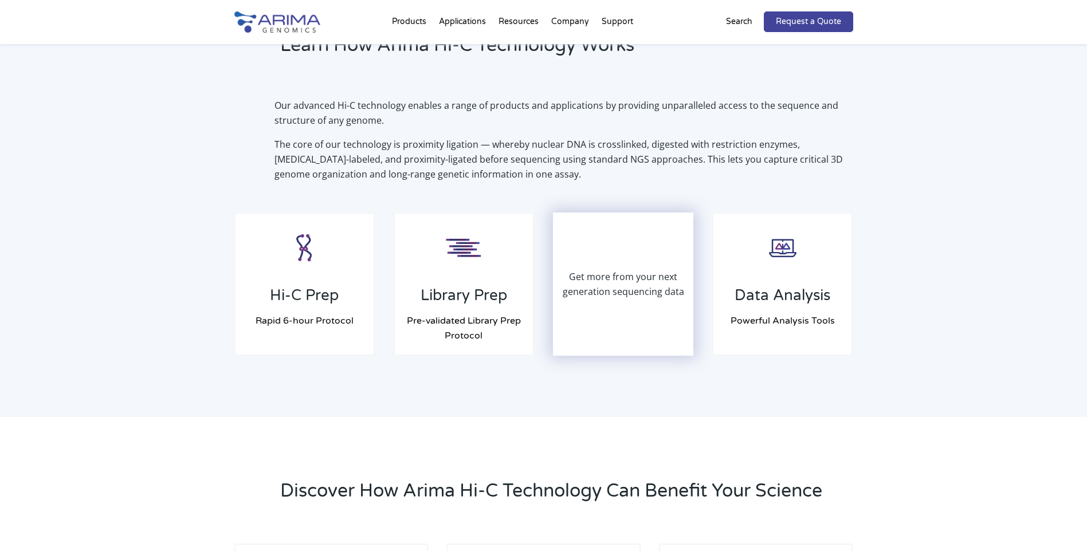
click at [623, 299] on p "Get more from your next generation sequencing data" at bounding box center [623, 284] width 139 height 30
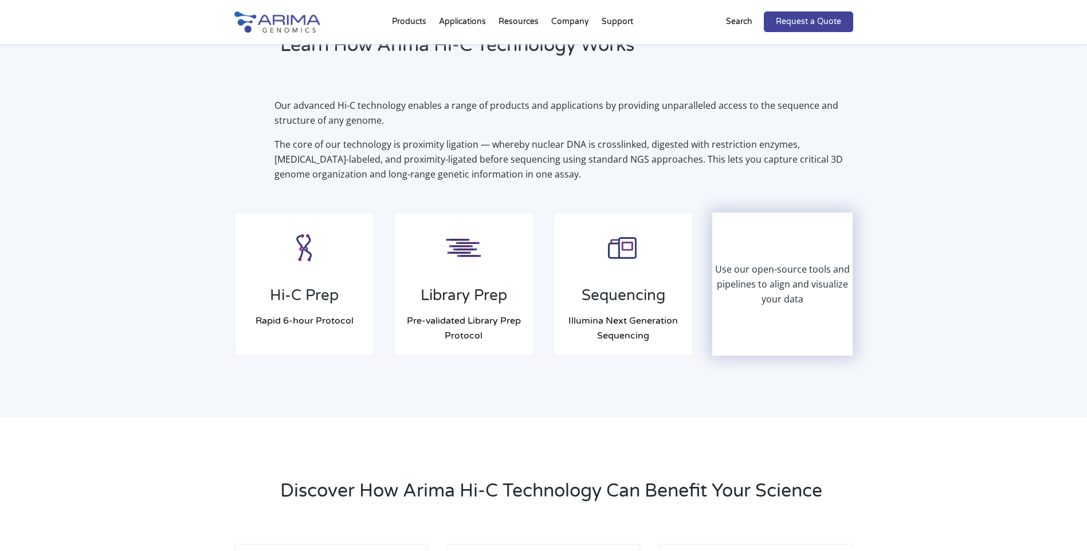
click at [767, 300] on p "Use our open-source tools and pipelines to align and visualize your data" at bounding box center [783, 284] width 139 height 45
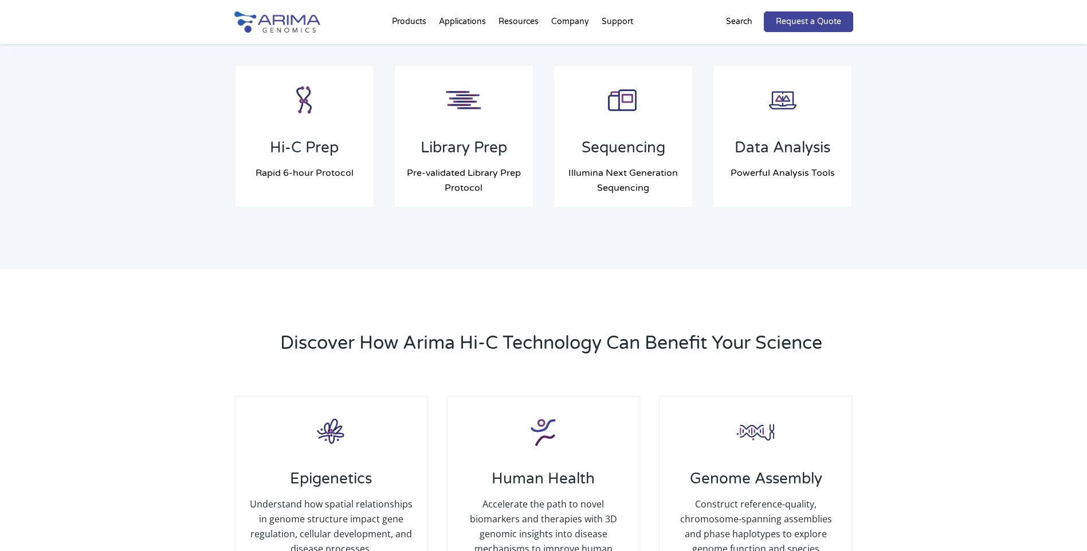
scroll to position [1055, 0]
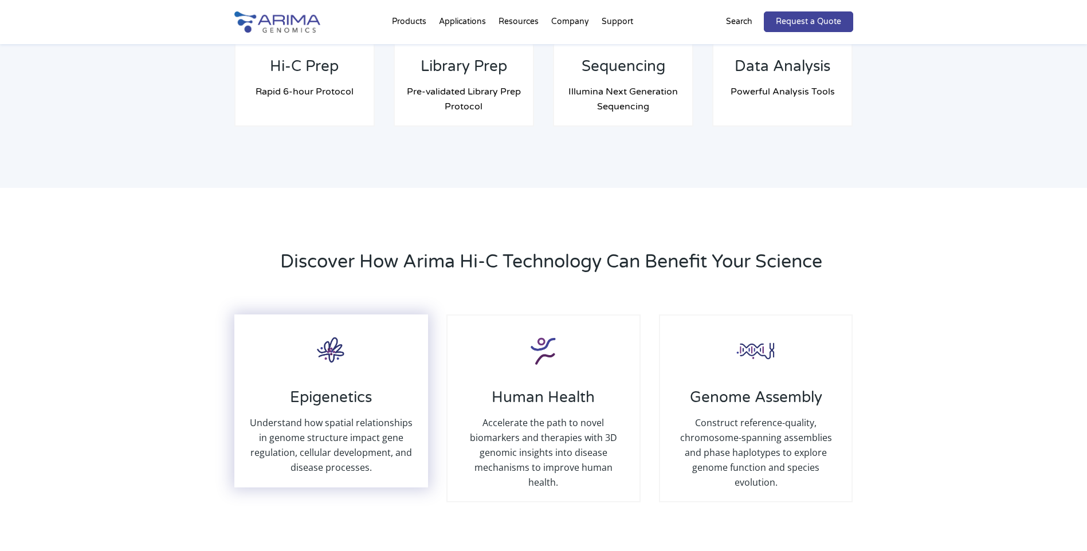
click at [280, 401] on h3 "Epigenetics" at bounding box center [331, 402] width 169 height 27
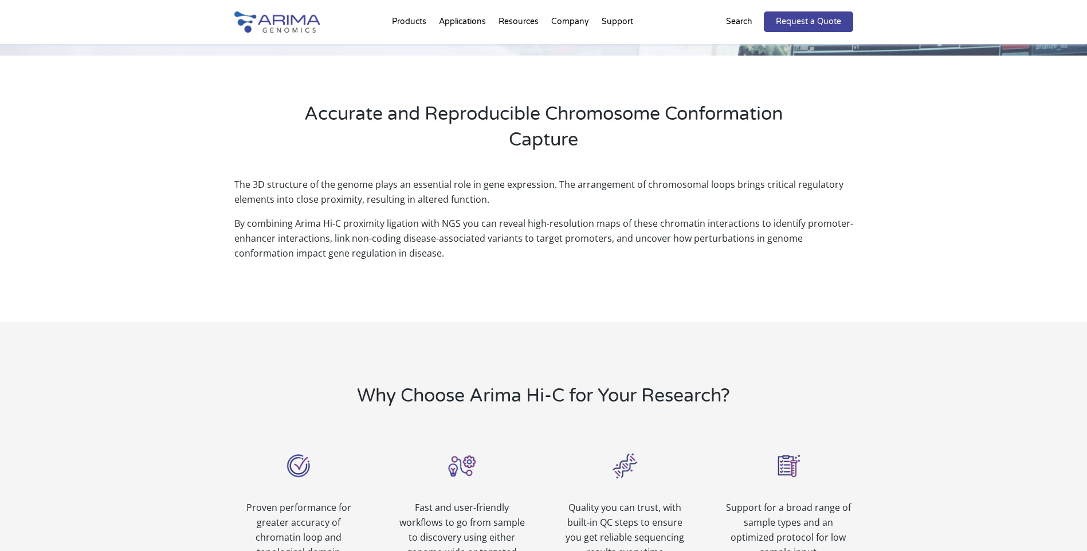
scroll to position [275, 0]
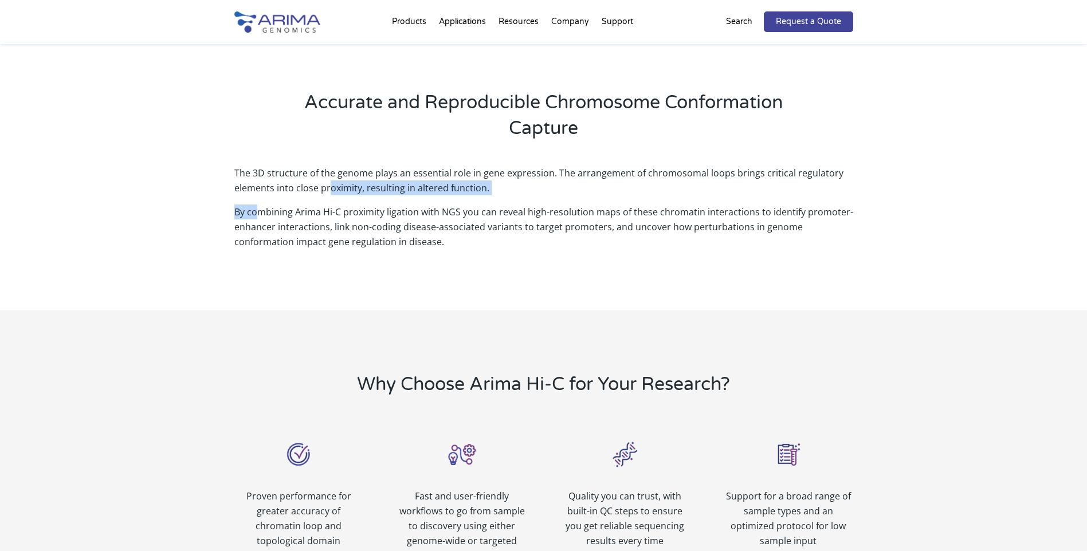
drag, startPoint x: 259, startPoint y: 213, endPoint x: 330, endPoint y: 199, distance: 72.4
click at [330, 199] on div "The 3D structure of the genome plays an essential role in gene expression. The …" at bounding box center [543, 208] width 619 height 84
drag, startPoint x: 330, startPoint y: 199, endPoint x: 342, endPoint y: 241, distance: 44.3
click at [342, 241] on p "By combining Arima Hi-C proximity ligation with NGS you can reveal high-resolut…" at bounding box center [543, 227] width 619 height 45
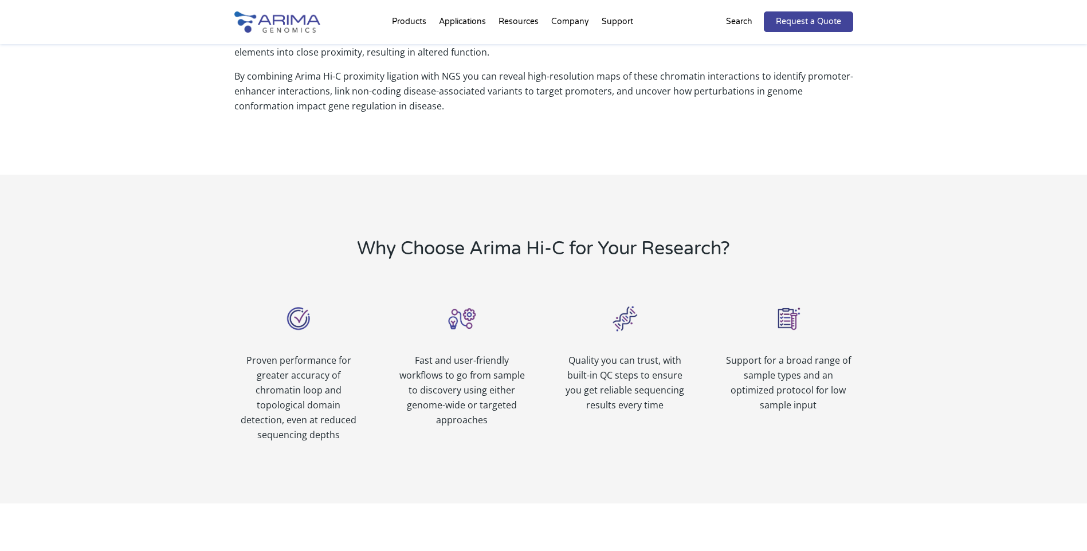
scroll to position [413, 0]
click at [288, 374] on p "Proven performance for greater accuracy of chromatin loop and topological domai…" at bounding box center [298, 395] width 129 height 89
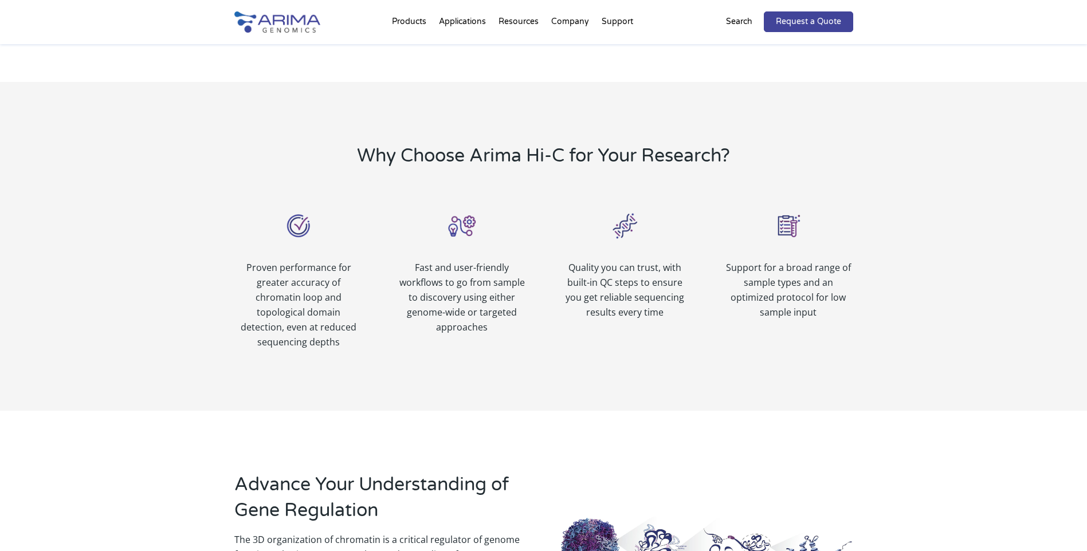
scroll to position [504, 0]
click at [468, 314] on p "Fast and user-friendly workflows to go from sample to discovery using either ge…" at bounding box center [461, 297] width 129 height 75
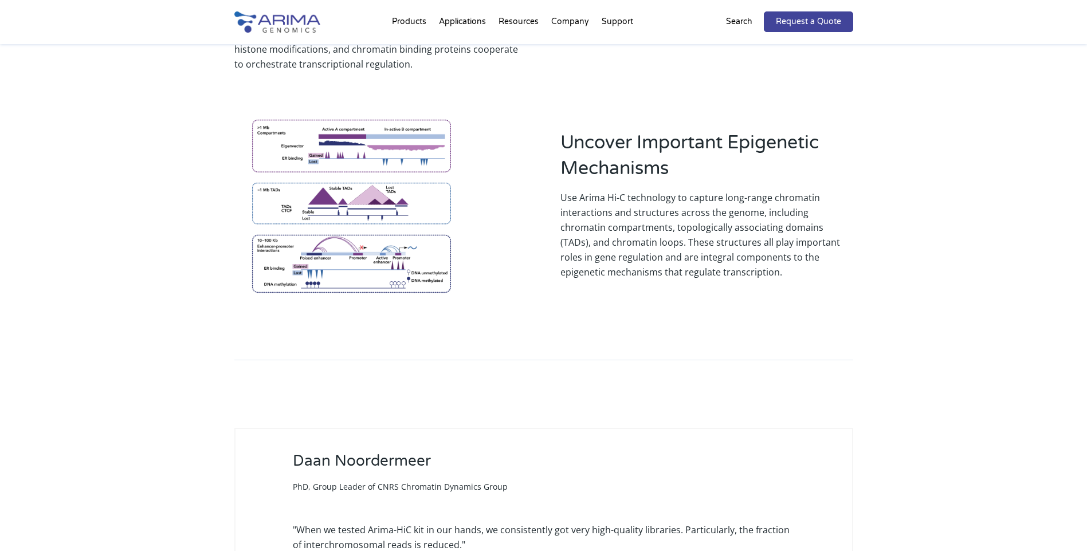
scroll to position [1055, 0]
drag, startPoint x: 819, startPoint y: 257, endPoint x: 746, endPoint y: 284, distance: 77.1
click at [746, 284] on div "Uncover Important Epigenetic Mechanisms Use Arima Hi-C technology to capture lo…" at bounding box center [543, 197] width 619 height 221
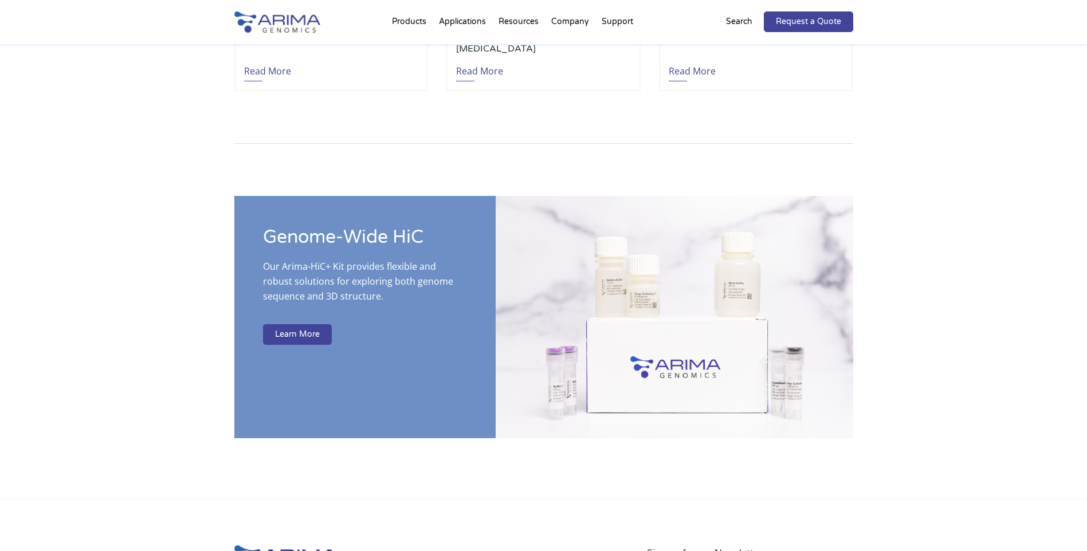
scroll to position [1972, 0]
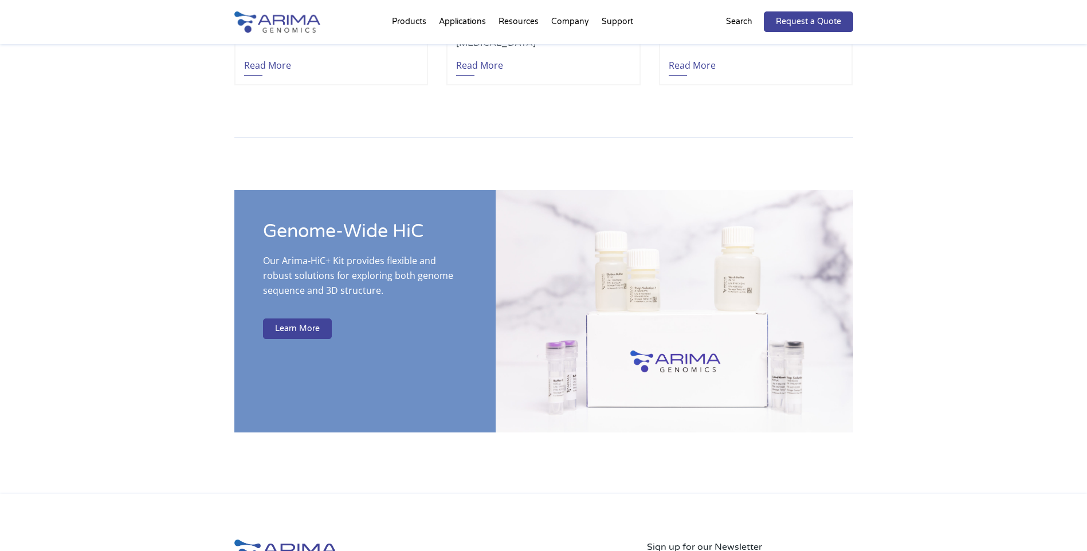
drag, startPoint x: 735, startPoint y: 357, endPoint x: 489, endPoint y: 453, distance: 264.1
click at [489, 453] on div "Genome-Wide HiC Our Arima-HiC+ Kit provides flexible and robust solutions for e…" at bounding box center [543, 319] width 1087 height 350
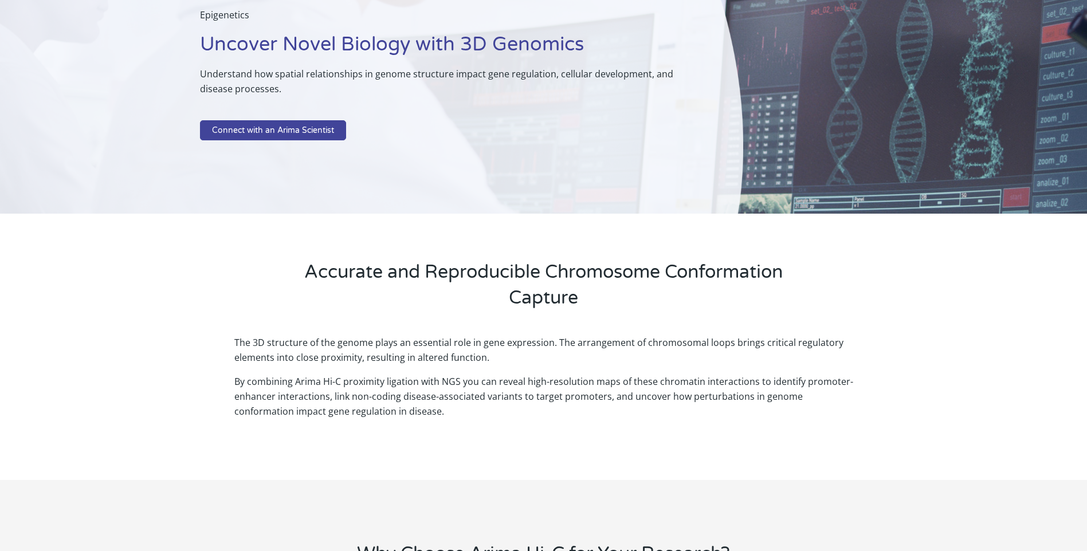
scroll to position [0, 0]
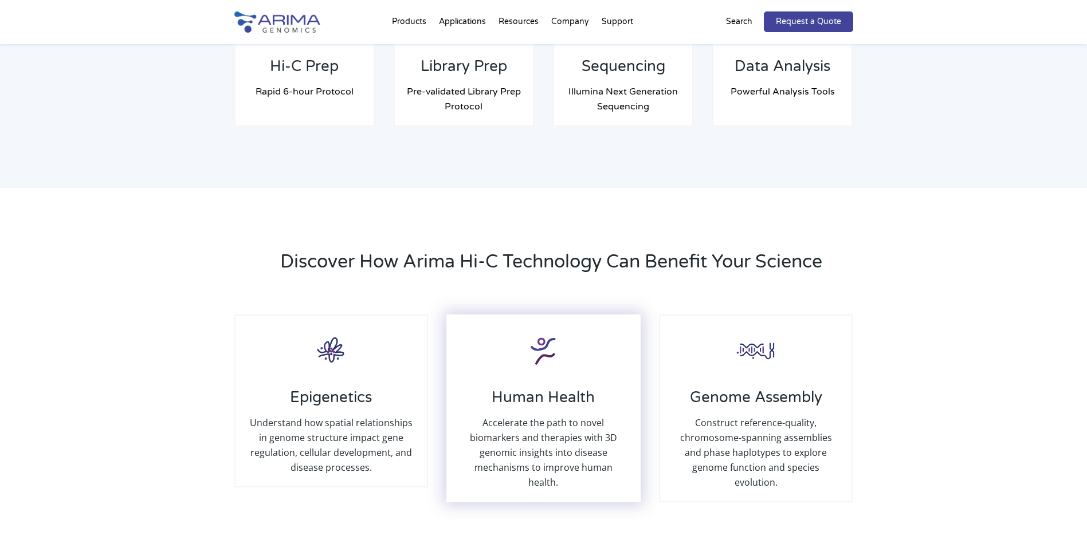
click at [524, 378] on div "Human Health Accelerate the path to novel biomarkers and therapies with 3D geno…" at bounding box center [544, 409] width 194 height 188
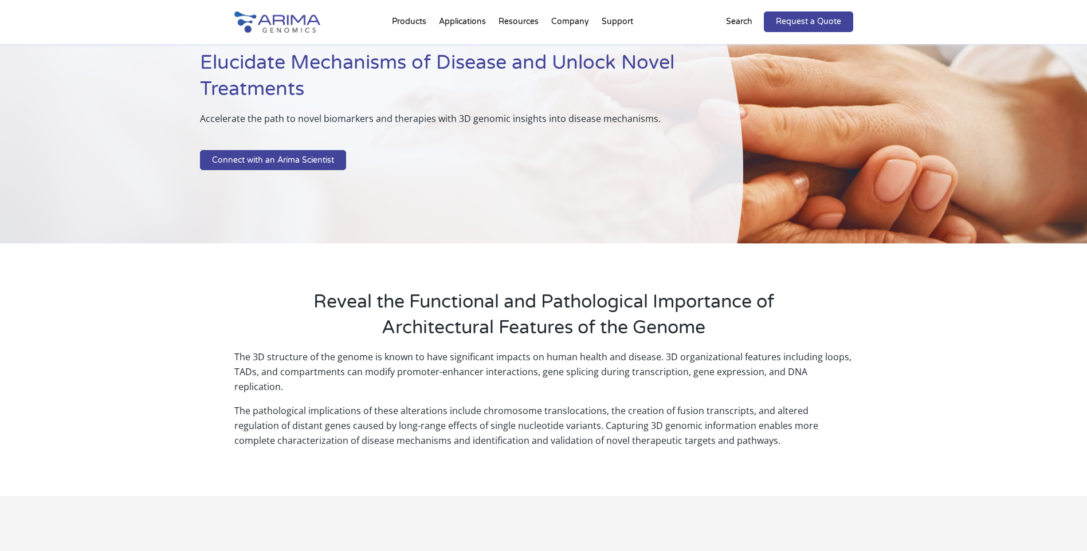
scroll to position [92, 0]
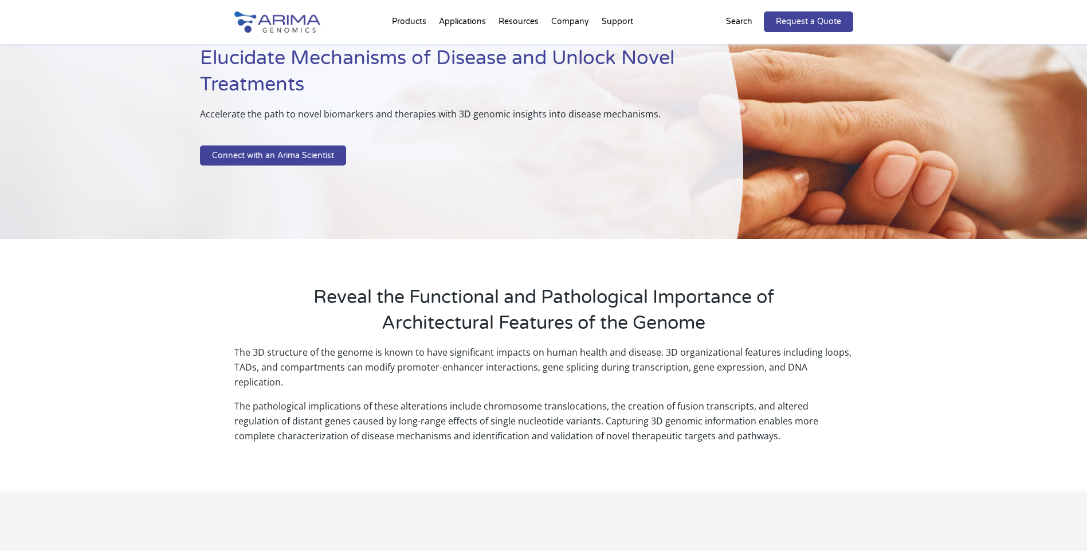
drag, startPoint x: 0, startPoint y: 0, endPoint x: 492, endPoint y: 397, distance: 632.3
click at [492, 399] on p "The pathological implications of these alterations include chromosome transloca…" at bounding box center [543, 426] width 619 height 54
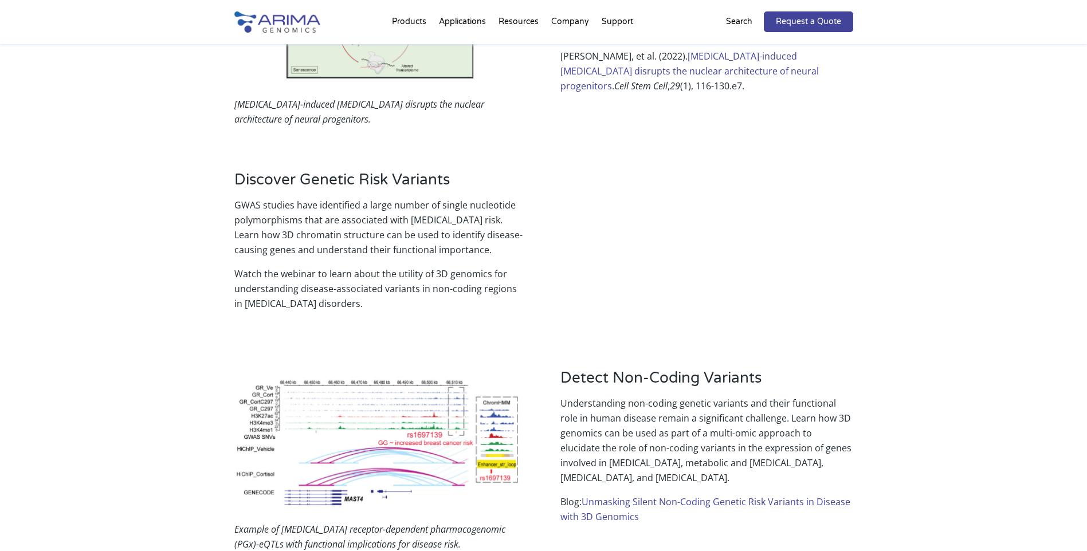
scroll to position [1146, 0]
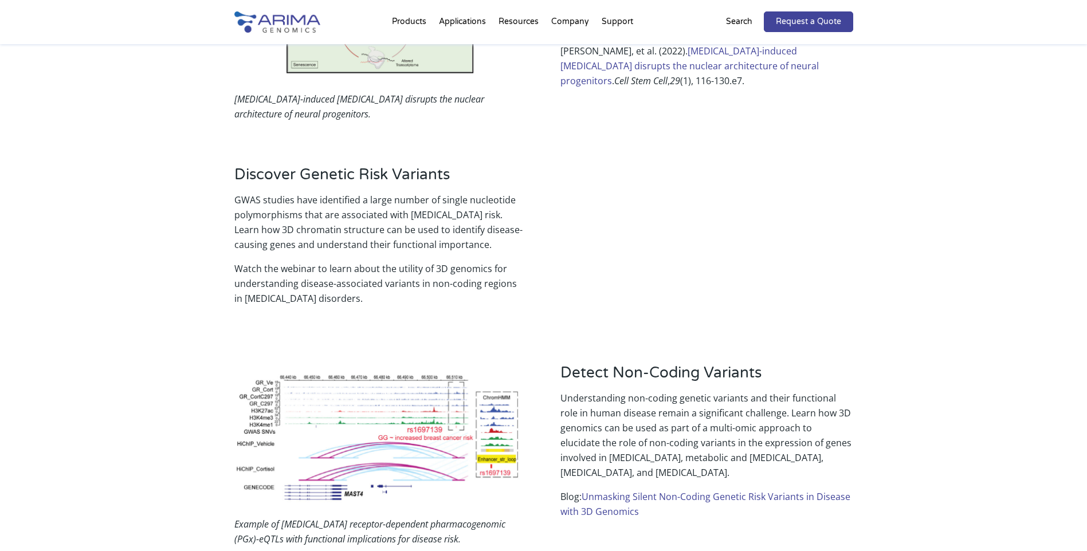
drag, startPoint x: 325, startPoint y: 218, endPoint x: 148, endPoint y: 218, distance: 177.1
click at [148, 218] on div "Down-syndrome-induced senescence disrupts the nuclear architecture of neural pr…" at bounding box center [543, 238] width 1087 height 739
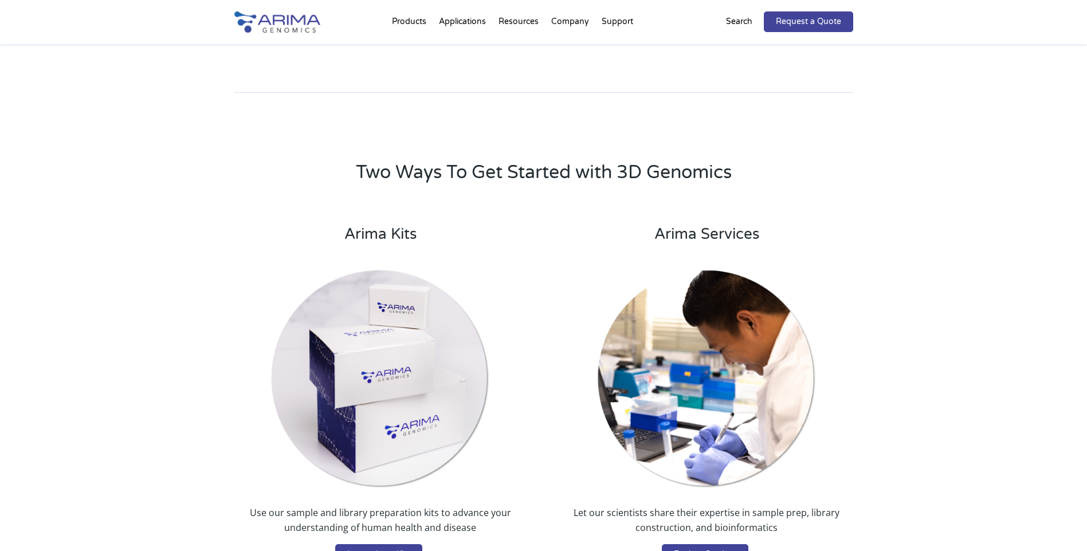
scroll to position [1559, 0]
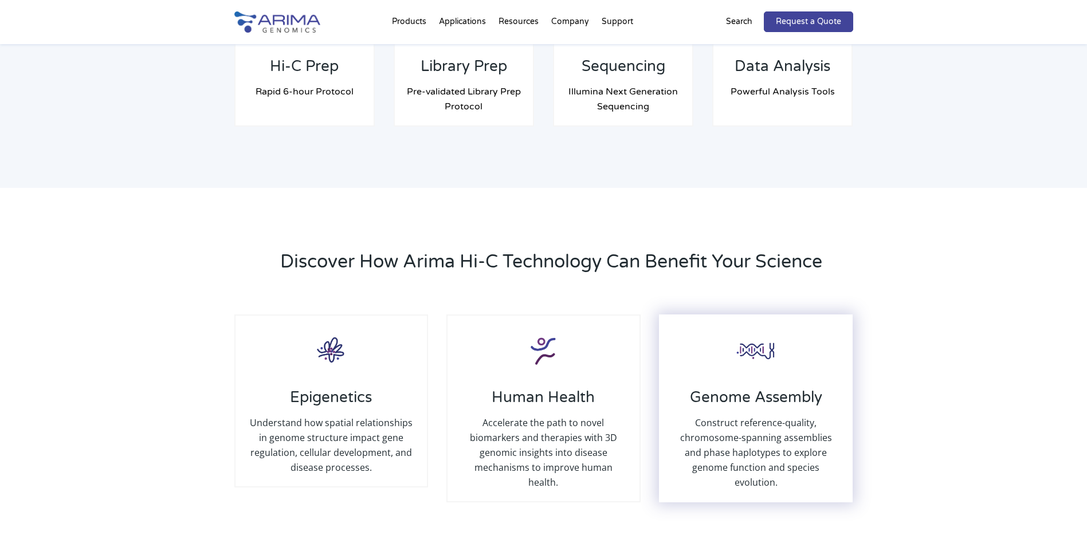
click at [796, 427] on p "Construct reference-quality, chromosome-spanning assemblies and phase haplotype…" at bounding box center [756, 453] width 169 height 75
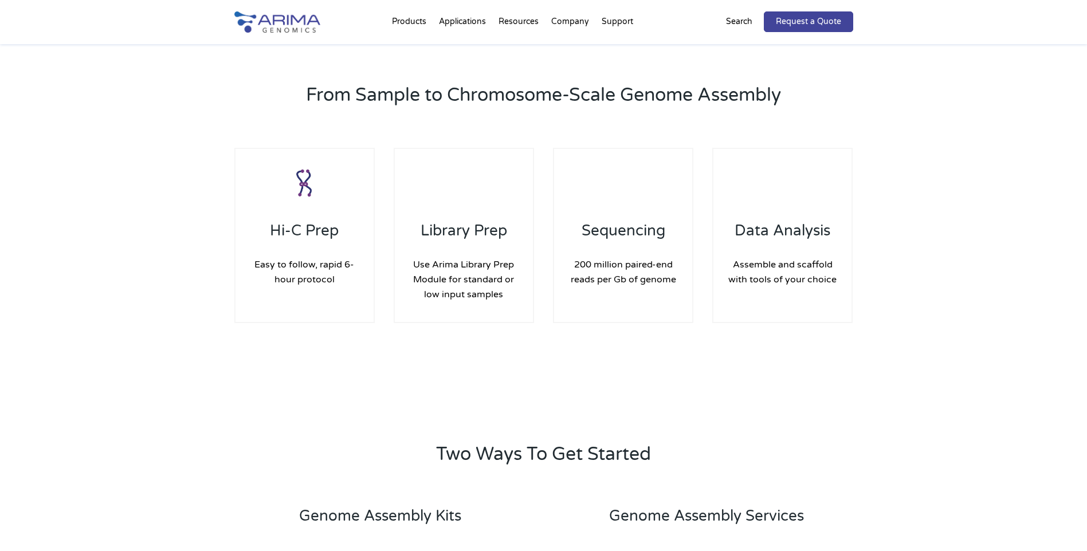
scroll to position [1559, 0]
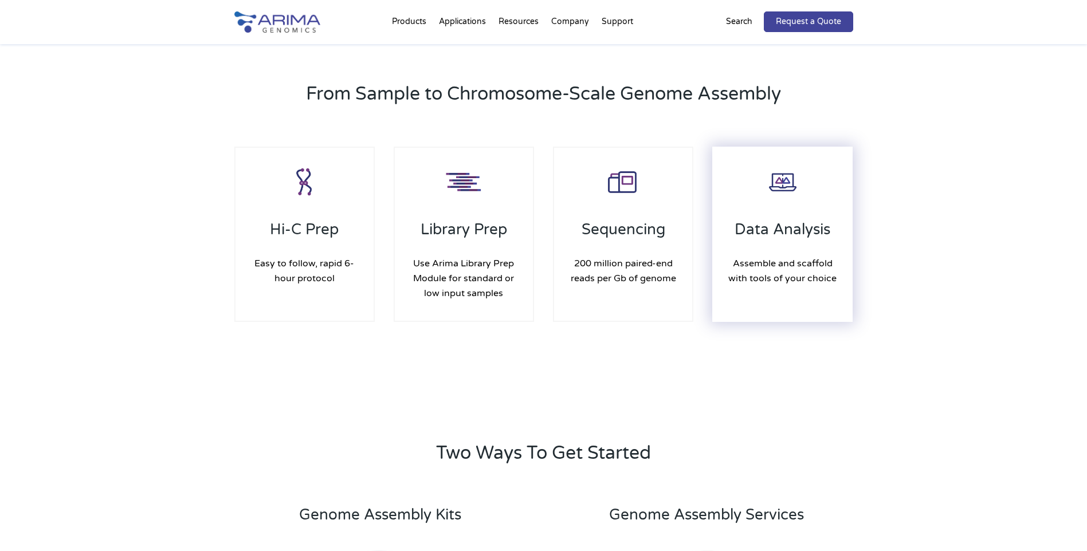
click at [822, 222] on h3 "Data Analysis" at bounding box center [783, 234] width 116 height 27
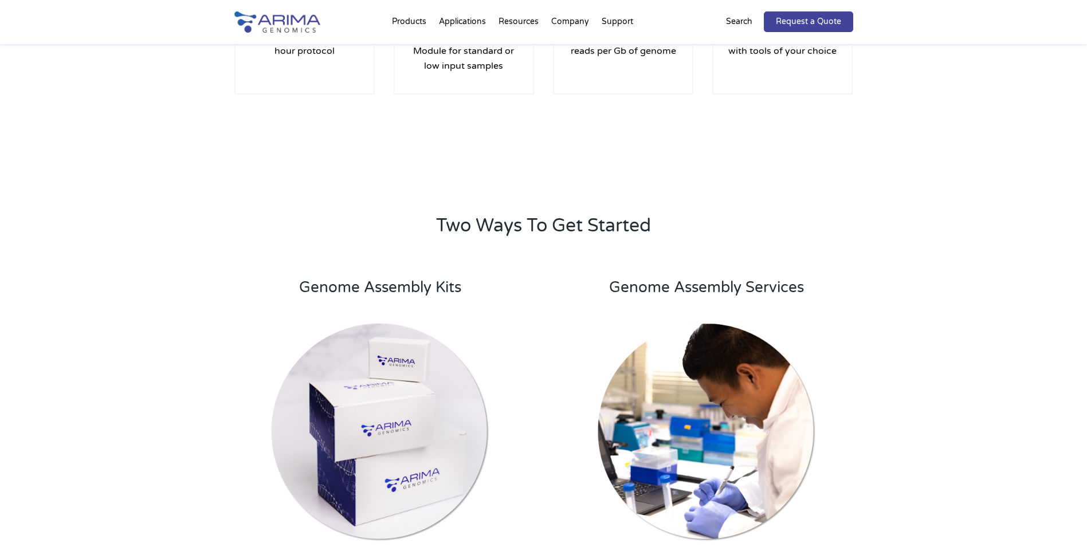
scroll to position [1788, 0]
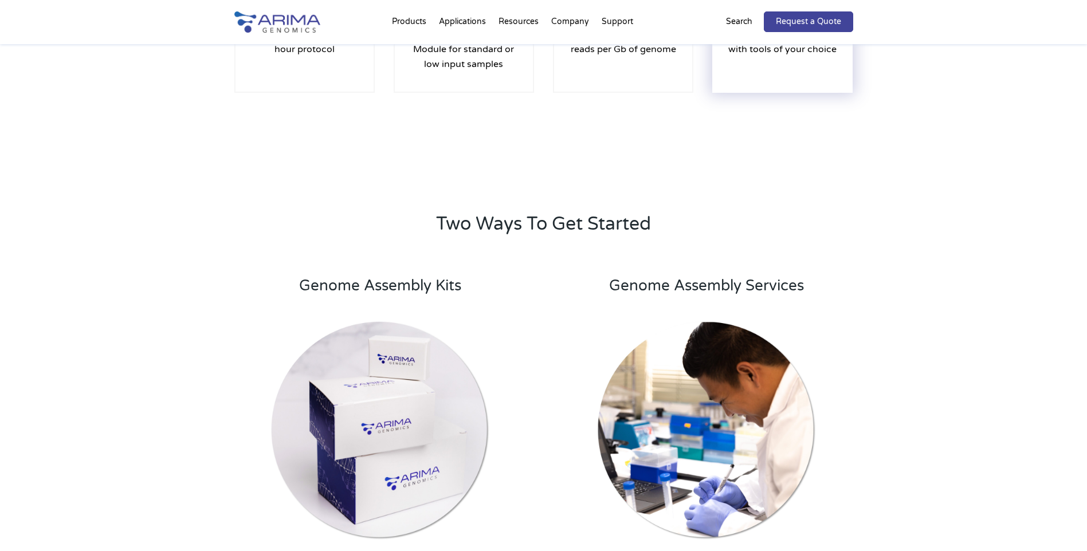
click at [772, 63] on h4 "Assemble and scaffold with tools of your choice" at bounding box center [783, 41] width 116 height 47
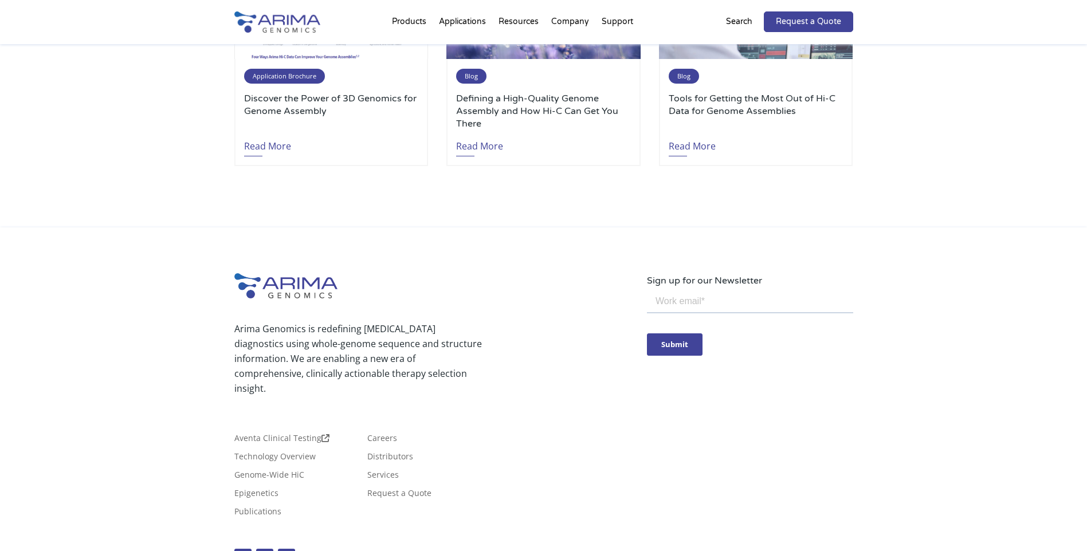
scroll to position [3224, 0]
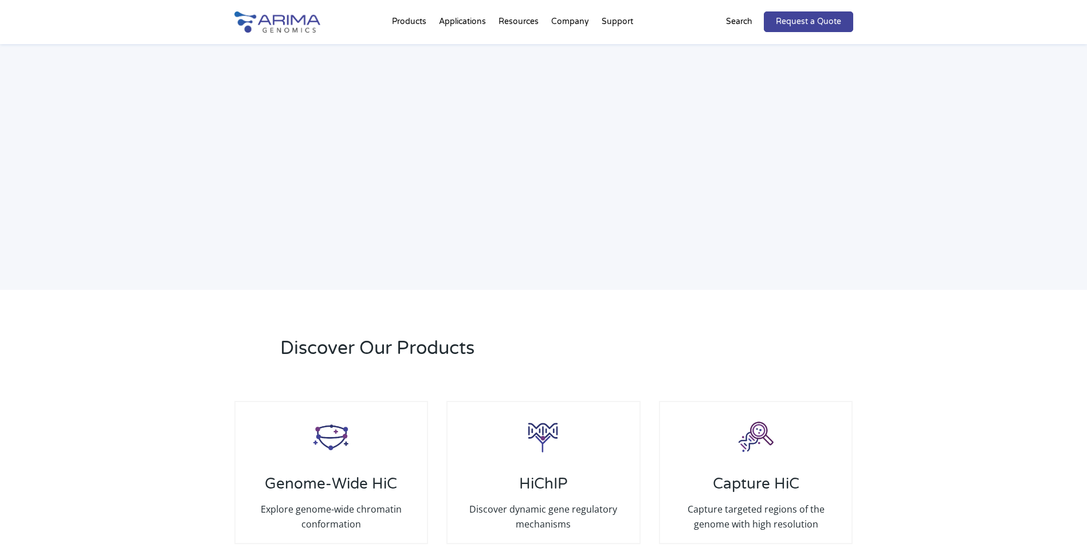
scroll to position [2063, 0]
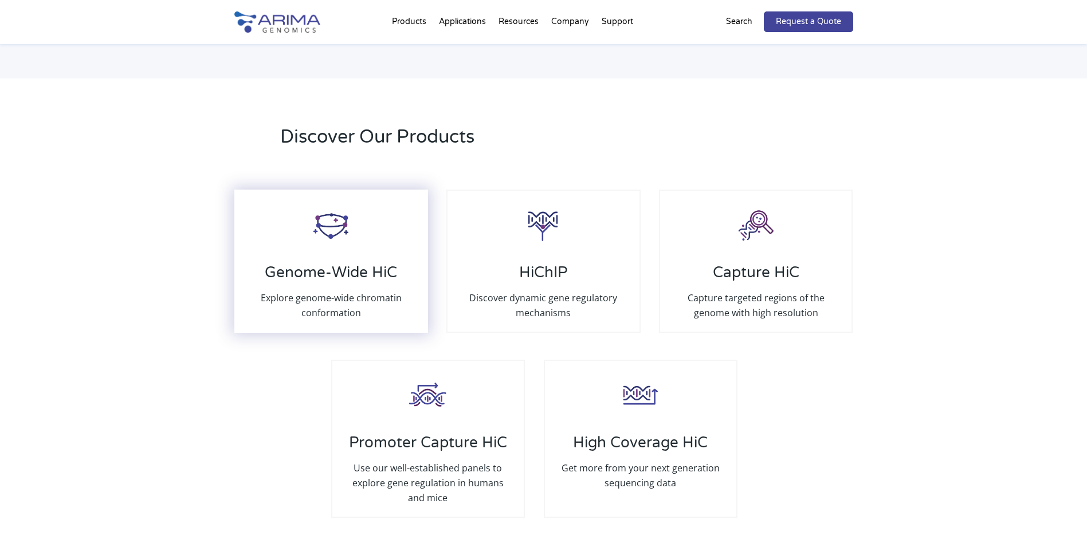
click at [327, 221] on img at bounding box center [331, 225] width 46 height 46
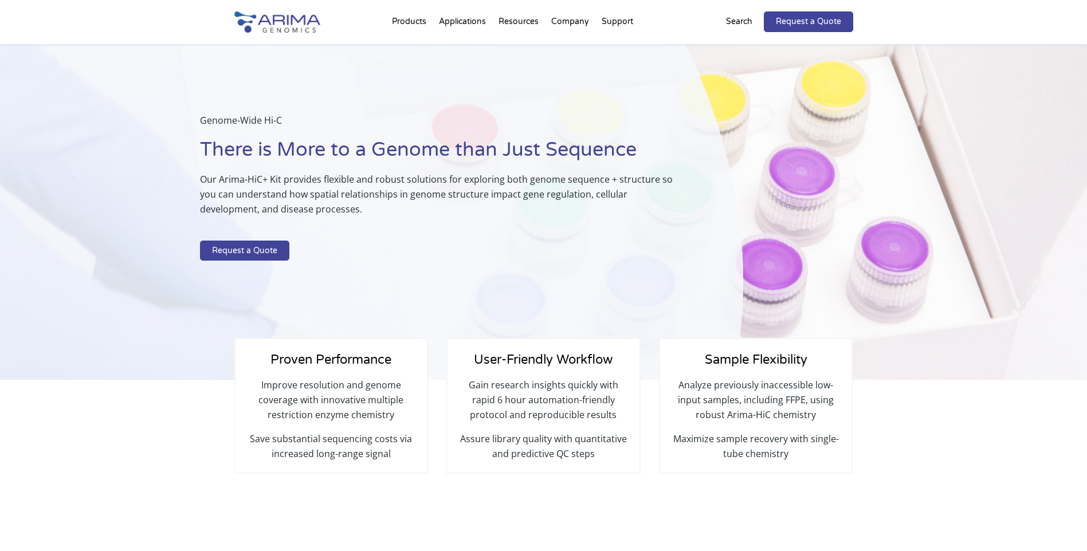
click at [299, 381] on p "Improve resolution and genome coverage with innovative multiple restriction enz…" at bounding box center [331, 405] width 169 height 54
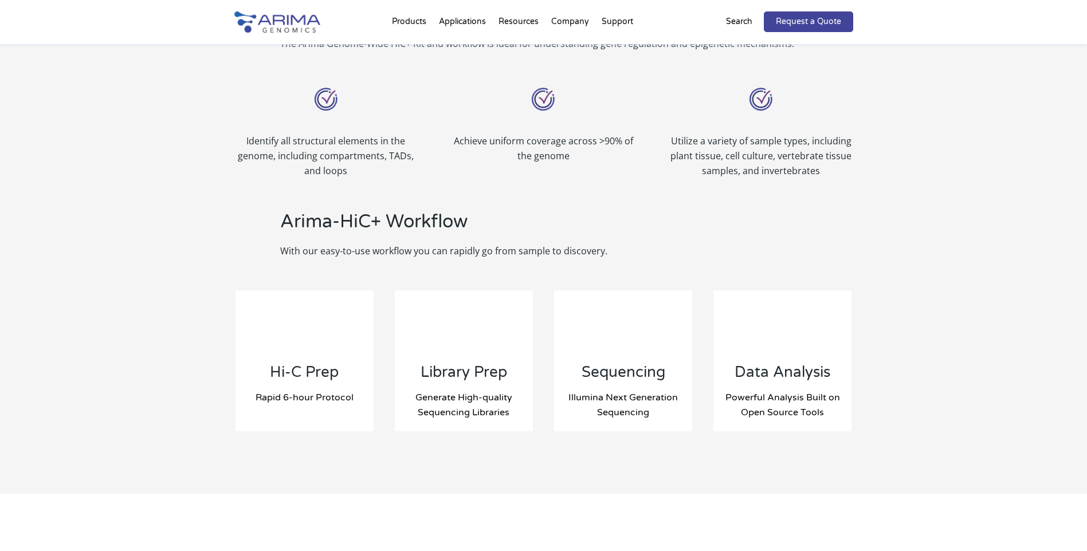
scroll to position [1009, 0]
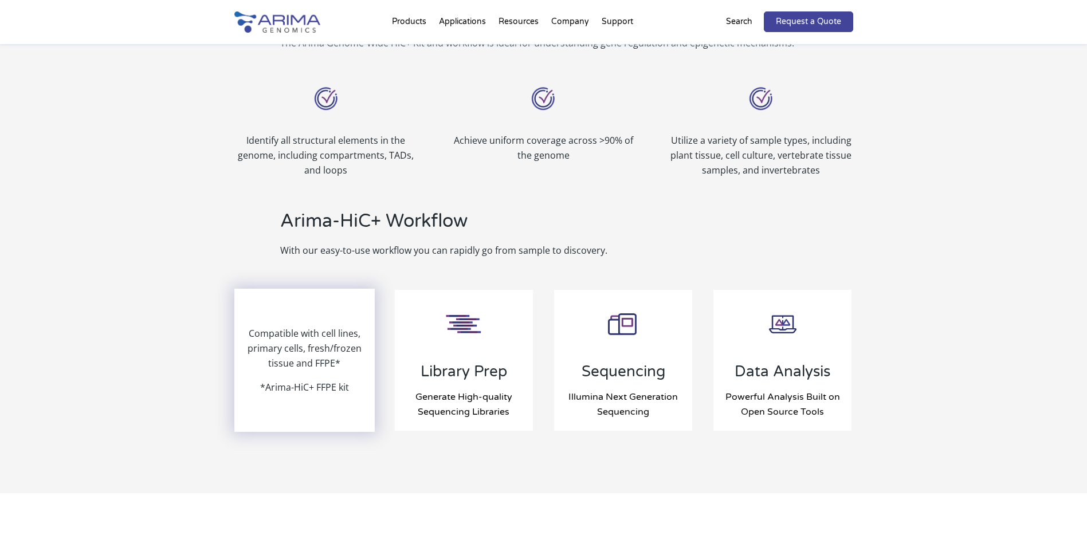
click at [253, 358] on p "Compatible with cell lines, primary cells, fresh/frozen tissue and FFPE*" at bounding box center [305, 353] width 139 height 54
click at [273, 349] on p "Compatible with cell lines, primary cells, fresh/frozen tissue and FFPE*" at bounding box center [305, 353] width 139 height 54
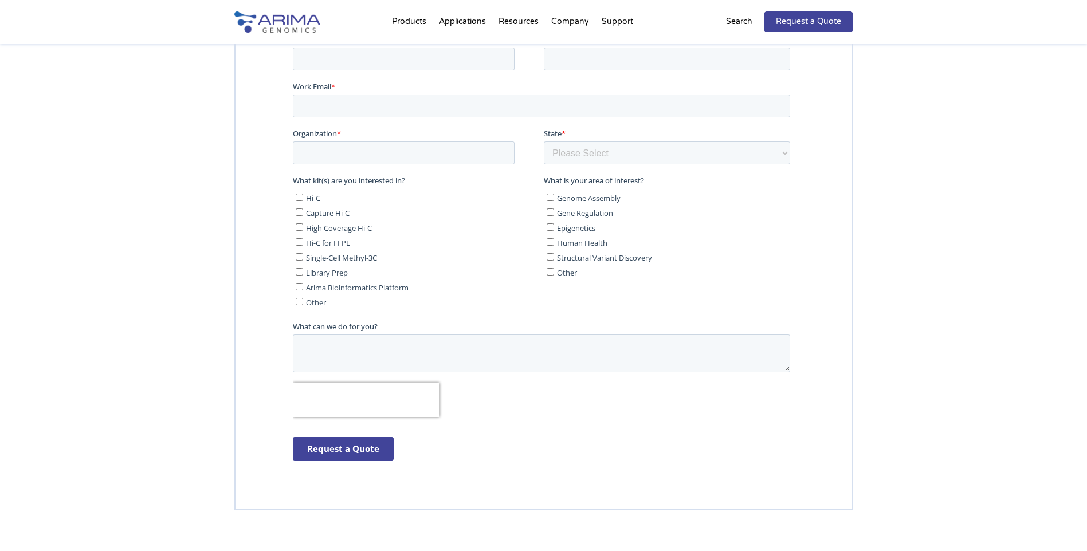
scroll to position [2969, 0]
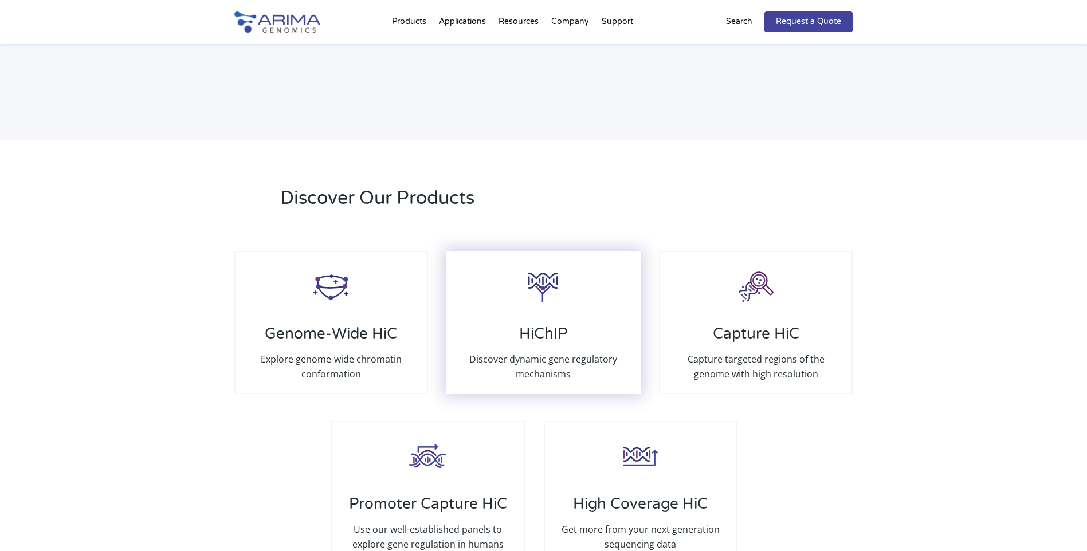
scroll to position [2063, 0]
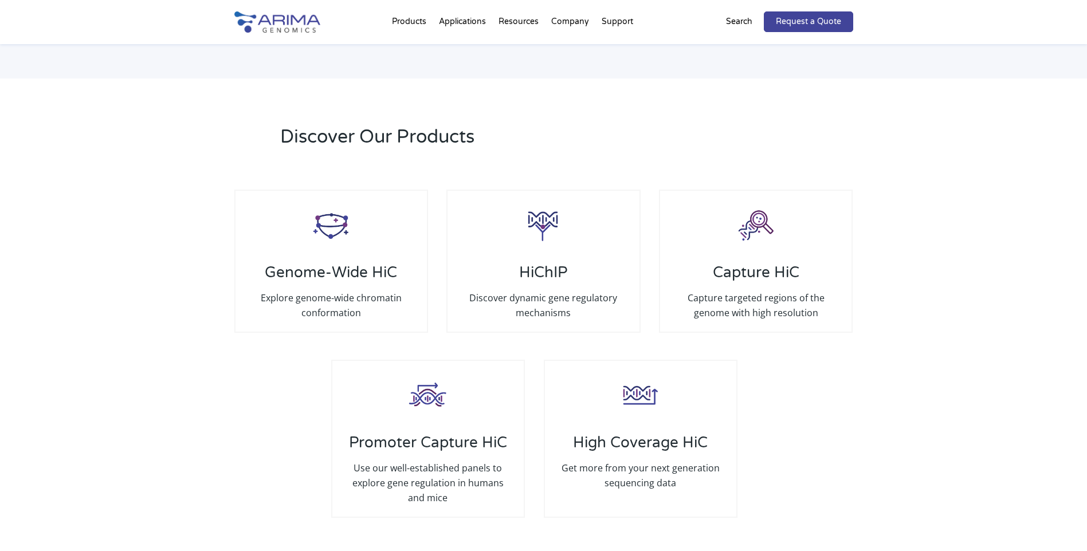
click at [614, 320] on div "Genome-Wide HiC Explore genome-wide chromatin conformation HiChIP Discover dyna…" at bounding box center [543, 259] width 619 height 170
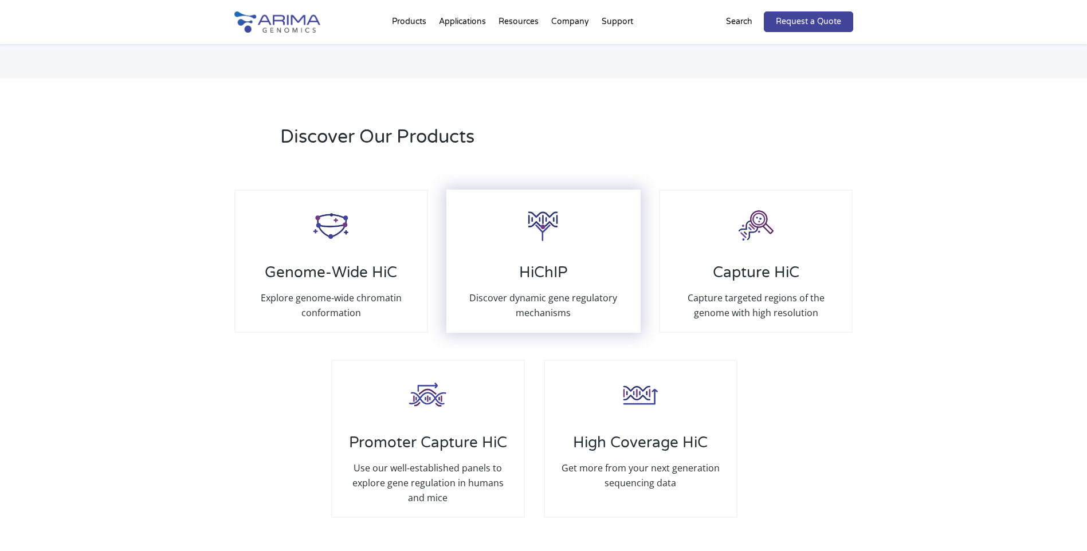
click at [600, 291] on p "Discover dynamic gene regulatory mechanisms" at bounding box center [543, 306] width 169 height 30
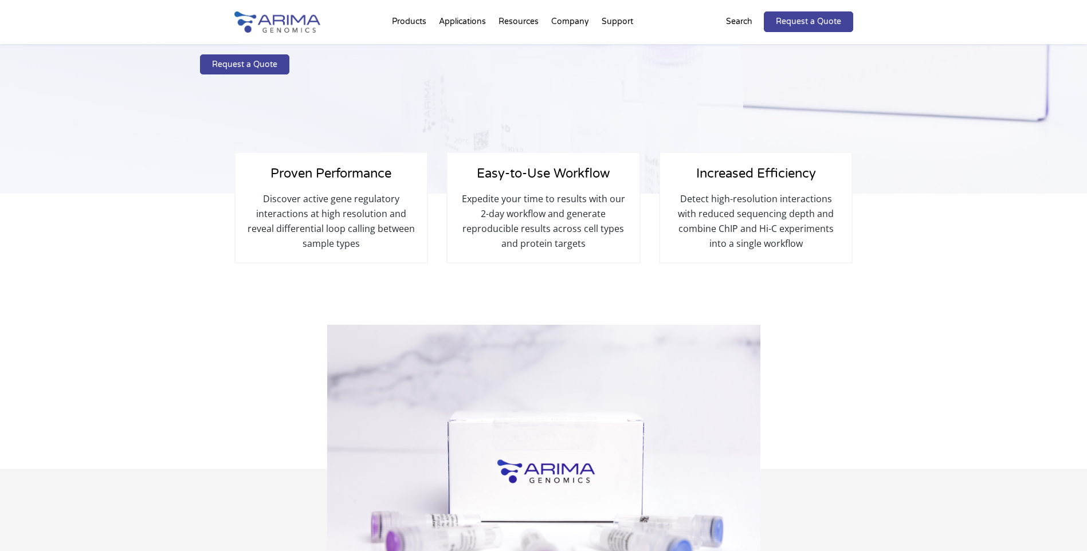
scroll to position [183, 0]
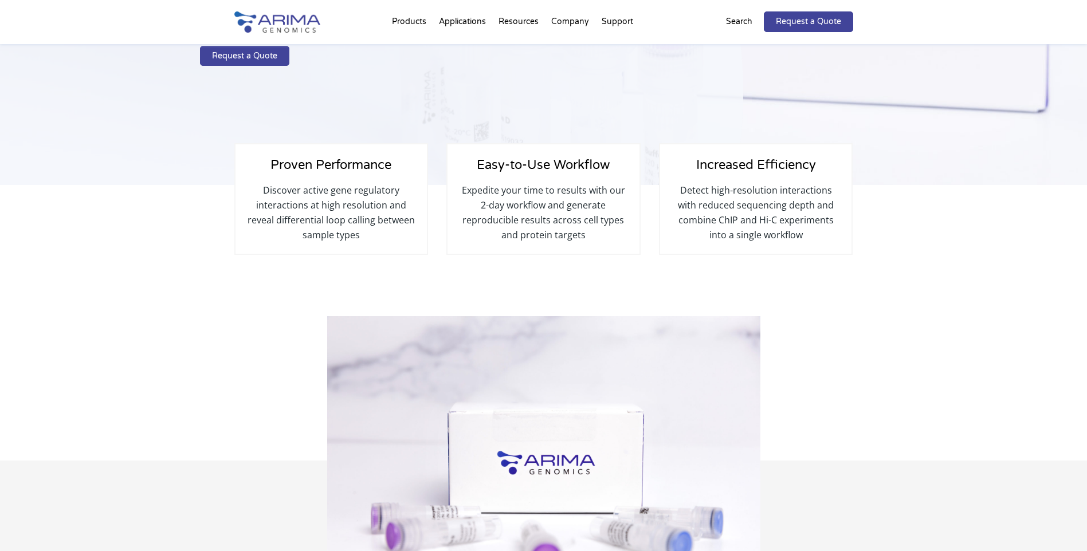
click at [588, 197] on p "Expedite your time to results with our 2-day workflow and generate reproducible…" at bounding box center [543, 213] width 169 height 60
click at [703, 202] on p "Detect high-resolution interactions with reduced sequencing depth and combine C…" at bounding box center [756, 213] width 169 height 60
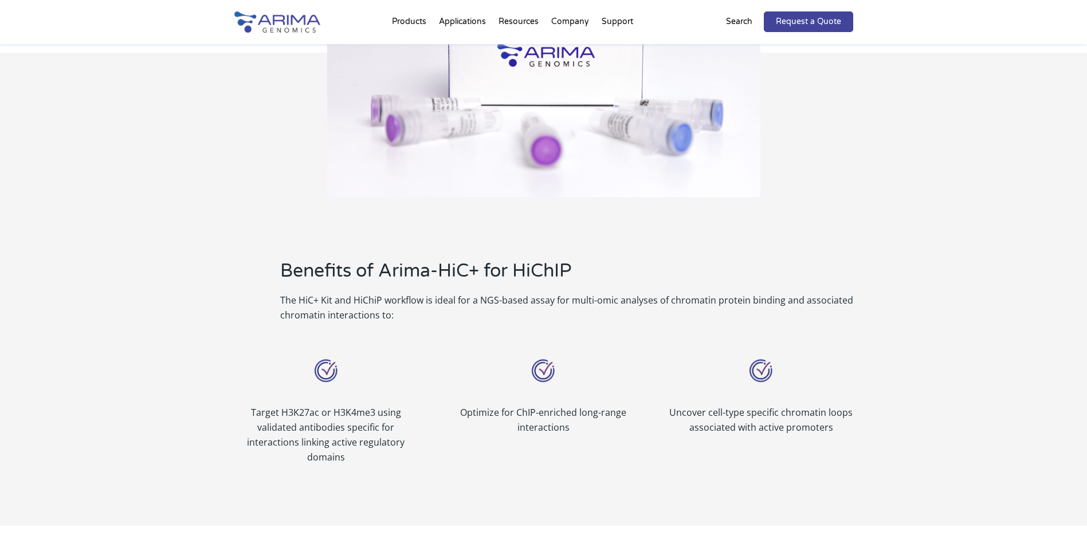
scroll to position [596, 0]
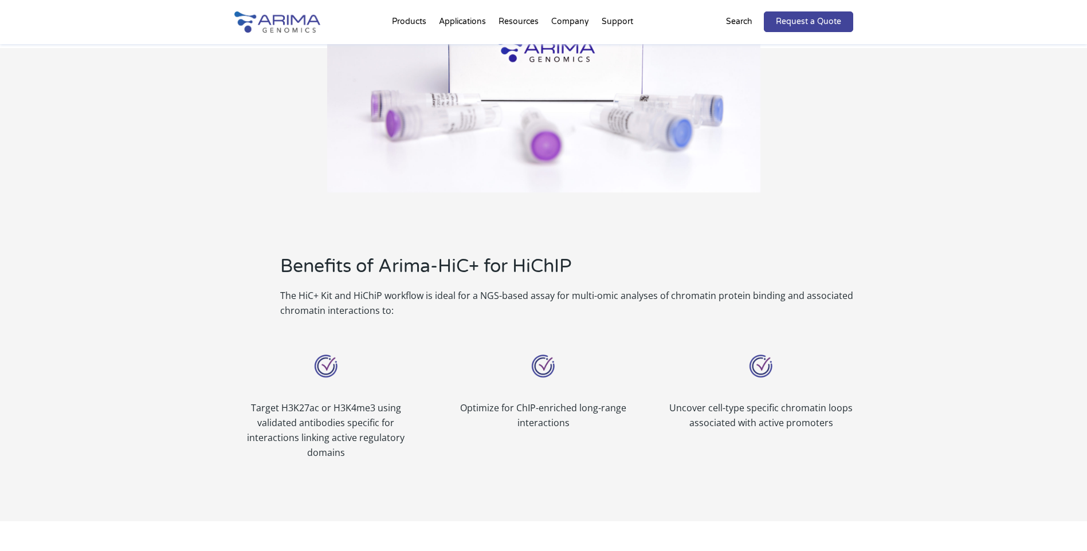
drag, startPoint x: 806, startPoint y: 167, endPoint x: 378, endPoint y: 291, distance: 445.6
click at [378, 291] on p "The HiC+ Kit and HiChiP workflow is ideal for a NGS-based assay for multi-omic …" at bounding box center [566, 303] width 573 height 30
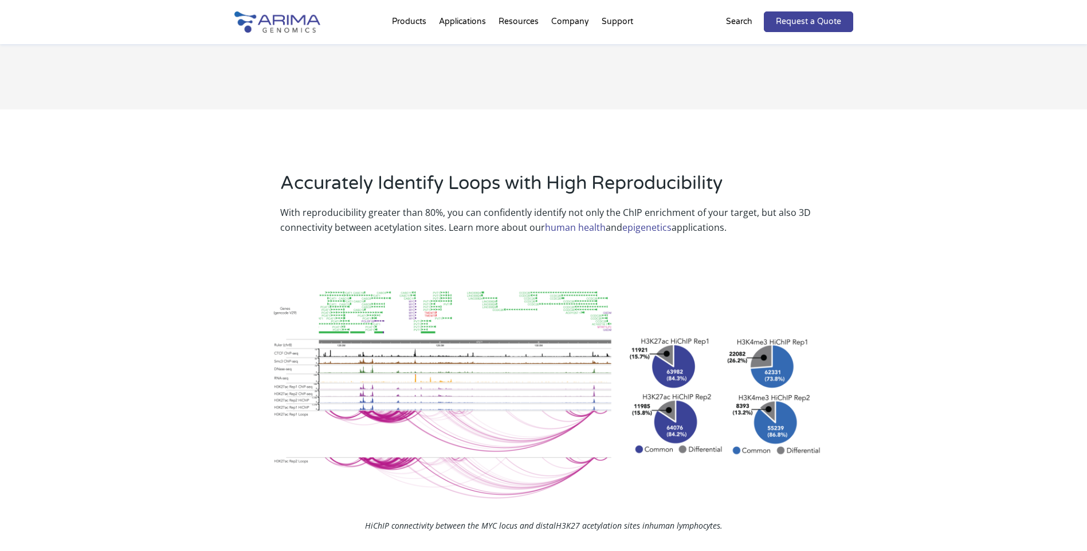
scroll to position [1009, 0]
drag, startPoint x: 378, startPoint y: 291, endPoint x: 398, endPoint y: 246, distance: 48.7
click at [398, 246] on div "Accurately Identify Loops with High Reproducibility With reproducibility greate…" at bounding box center [543, 209] width 619 height 108
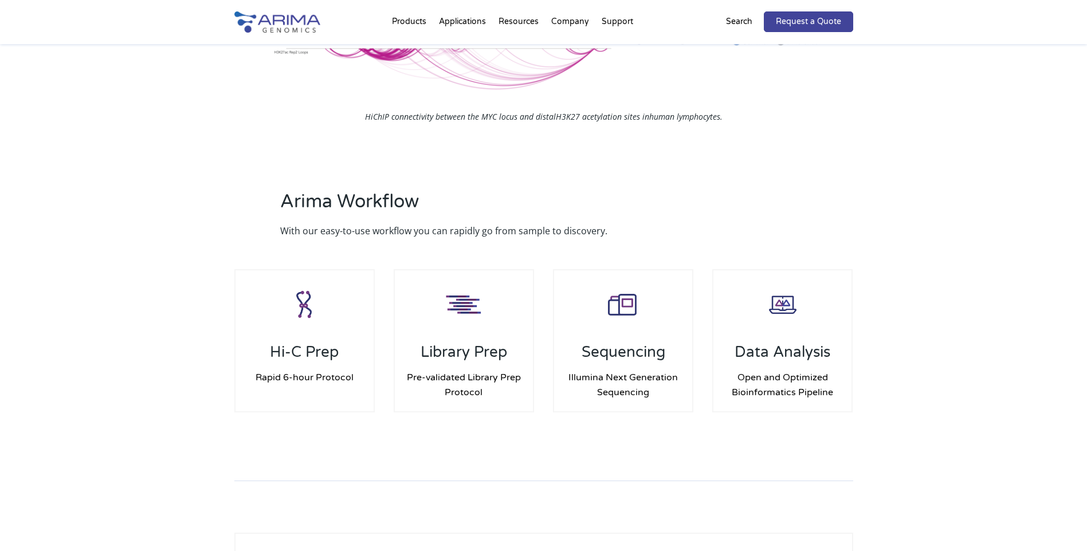
scroll to position [1422, 0]
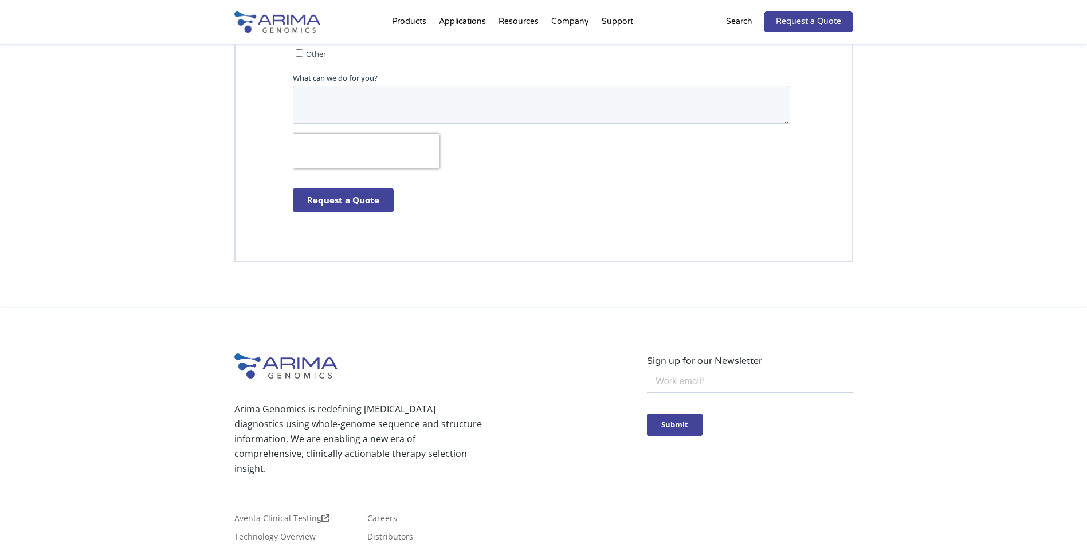
scroll to position [2923, 0]
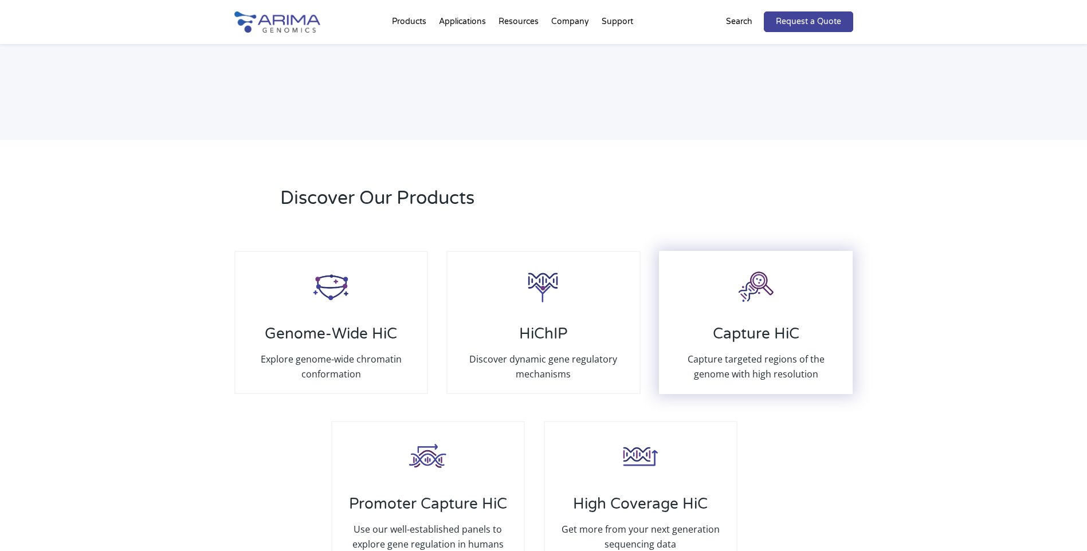
scroll to position [2063, 0]
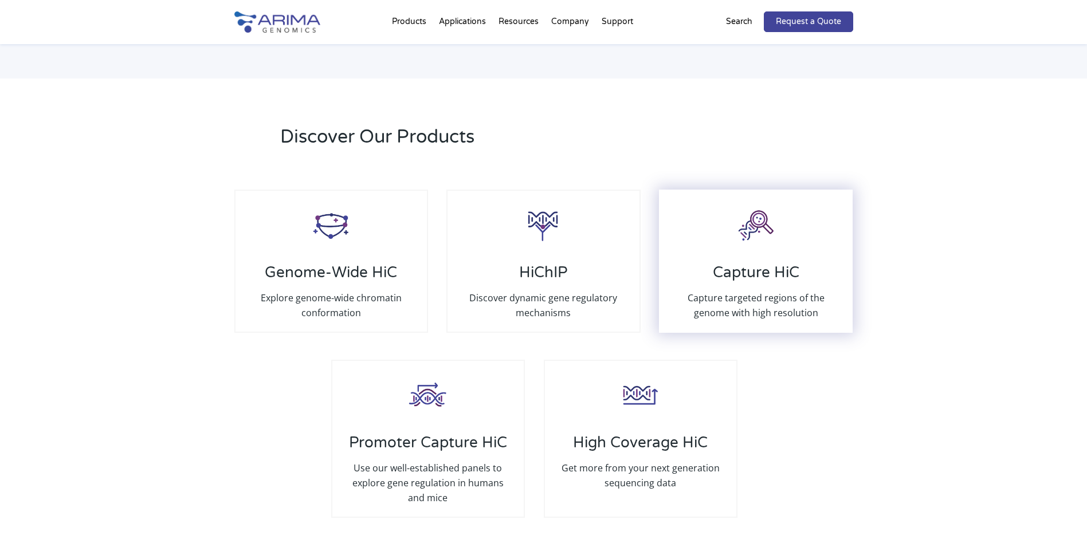
click at [767, 315] on div "Capture HiC Capture targeted regions of the genome with high resolution" at bounding box center [756, 261] width 194 height 143
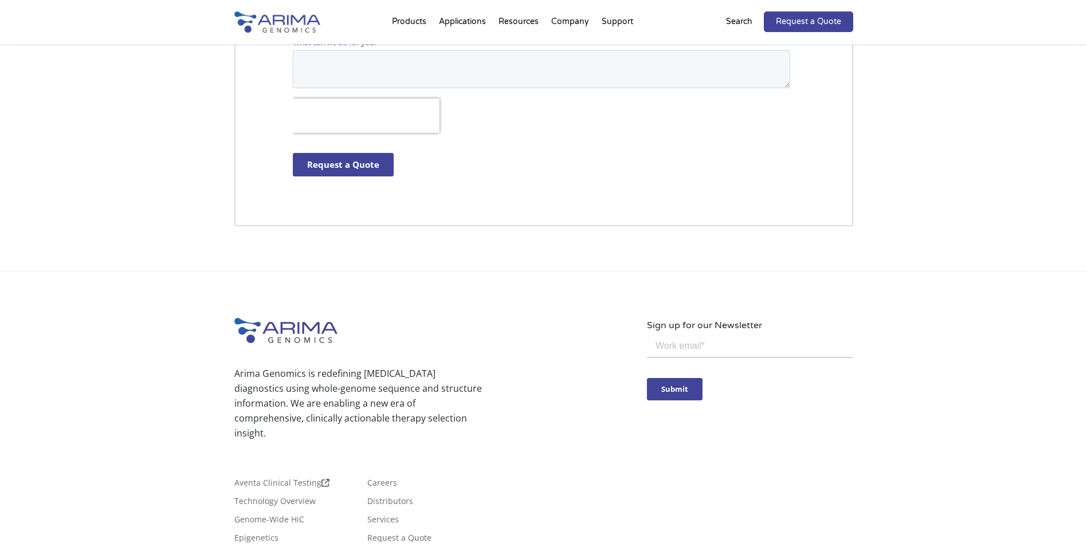
scroll to position [2626, 0]
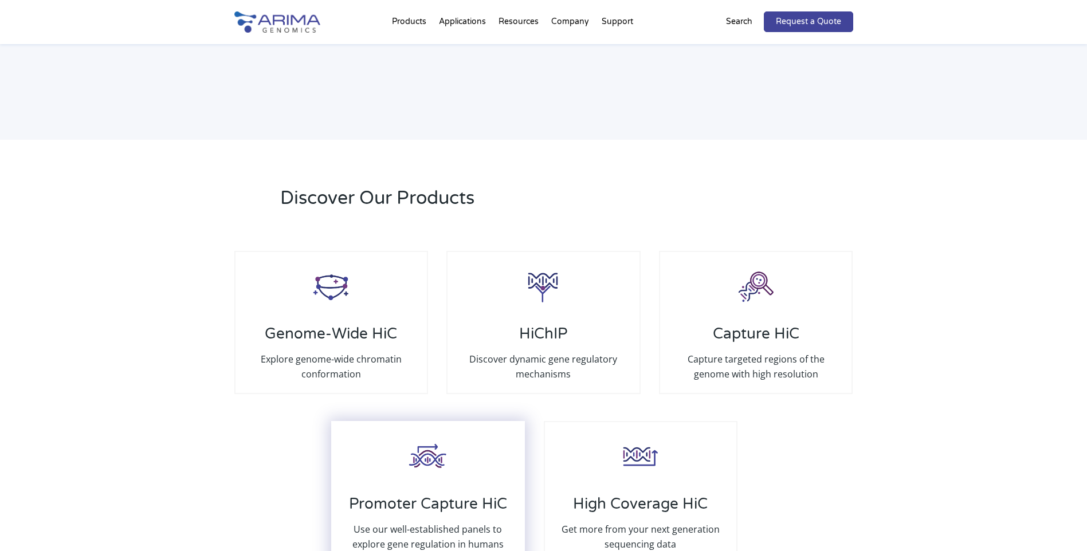
scroll to position [2063, 0]
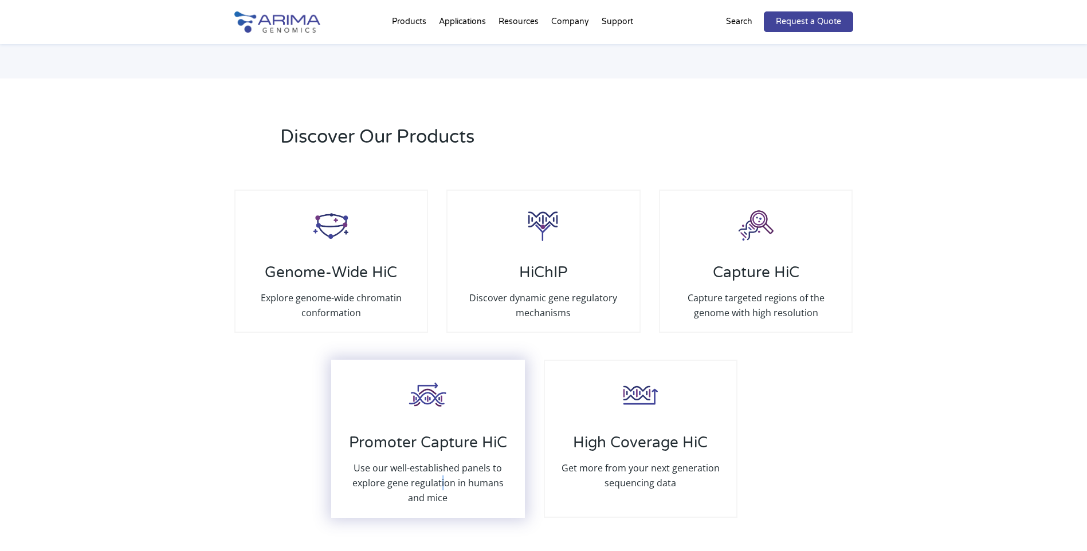
click at [436, 465] on p "Use our well-established panels to explore gene regulation in humans and mice" at bounding box center [428, 483] width 169 height 45
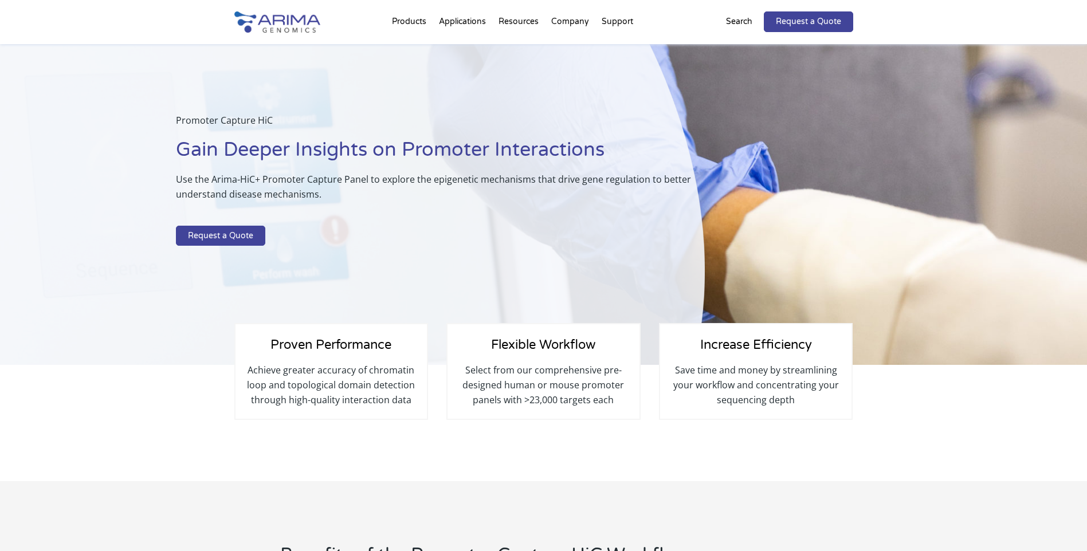
drag, startPoint x: 0, startPoint y: 0, endPoint x: 397, endPoint y: 378, distance: 548.1
click at [397, 378] on p "Achieve greater accuracy of chromatin loop and topological domain detection thr…" at bounding box center [331, 385] width 169 height 45
drag, startPoint x: 397, startPoint y: 378, endPoint x: 370, endPoint y: 390, distance: 29.0
click at [370, 390] on p "Achieve greater accuracy of chromatin loop and topological domain detection thr…" at bounding box center [331, 385] width 169 height 45
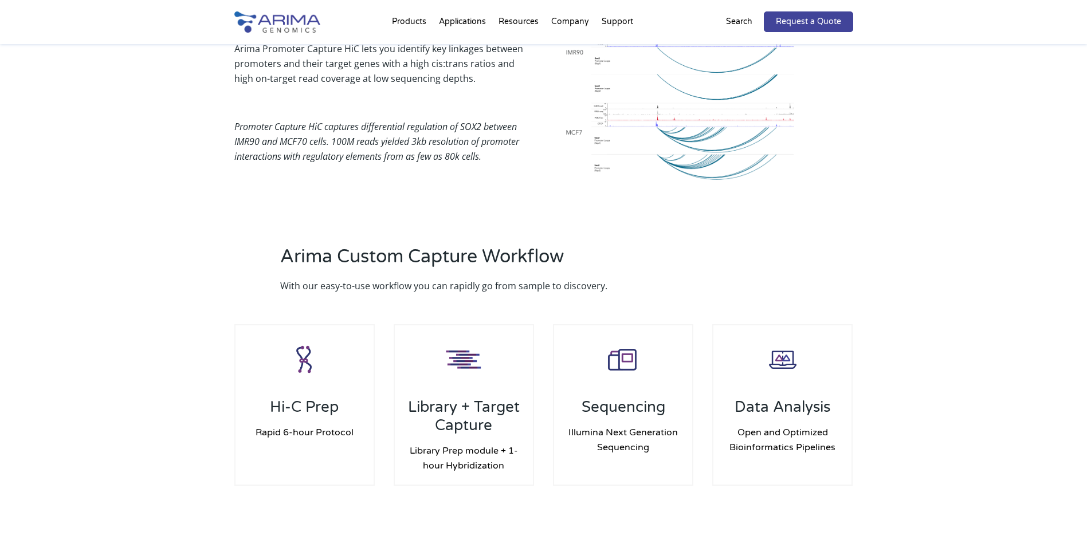
scroll to position [825, 0]
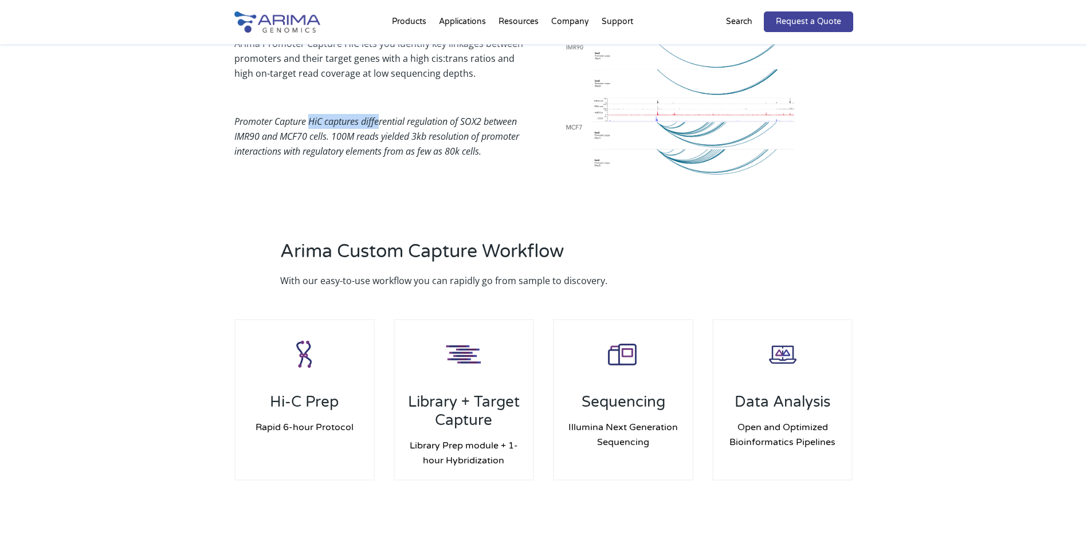
drag, startPoint x: 309, startPoint y: 125, endPoint x: 379, endPoint y: 120, distance: 70.7
click at [379, 120] on em "Promoter Capture HiC captures differential regulation of SOX2 between IMR90 and…" at bounding box center [376, 136] width 285 height 42
drag, startPoint x: 242, startPoint y: 136, endPoint x: 352, endPoint y: 138, distance: 110.1
click at [352, 138] on em "Promoter Capture HiC captures differential regulation of SOX2 between IMR90 and…" at bounding box center [376, 136] width 285 height 42
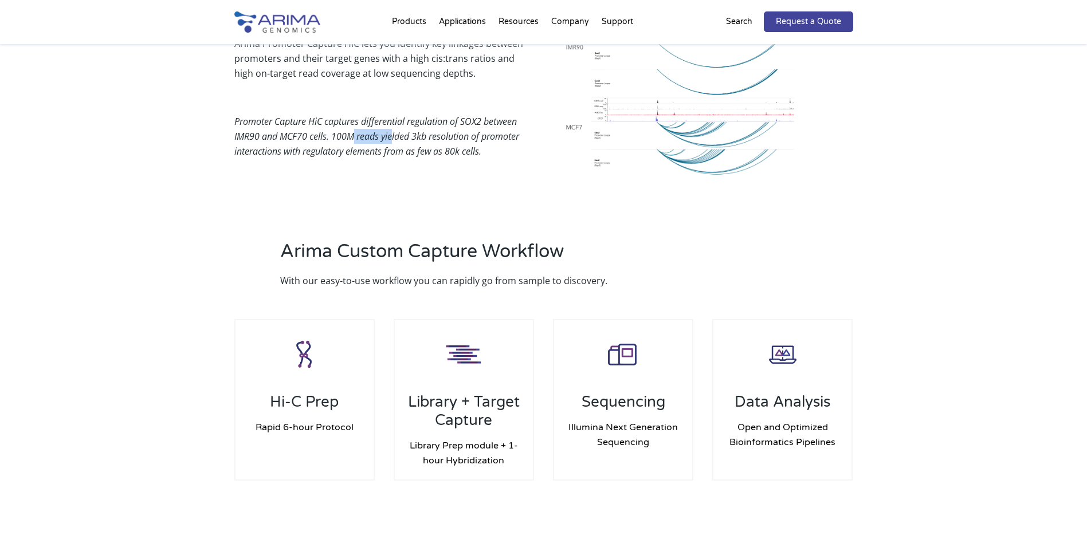
drag, startPoint x: 352, startPoint y: 138, endPoint x: 391, endPoint y: 138, distance: 39.6
click at [391, 138] on em "Promoter Capture HiC captures differential regulation of SOX2 between IMR90 and…" at bounding box center [376, 136] width 285 height 42
drag, startPoint x: 391, startPoint y: 138, endPoint x: 297, endPoint y: 152, distance: 95.0
click at [297, 152] on em "Promoter Capture HiC captures differential regulation of SOX2 between IMR90 and…" at bounding box center [376, 136] width 285 height 42
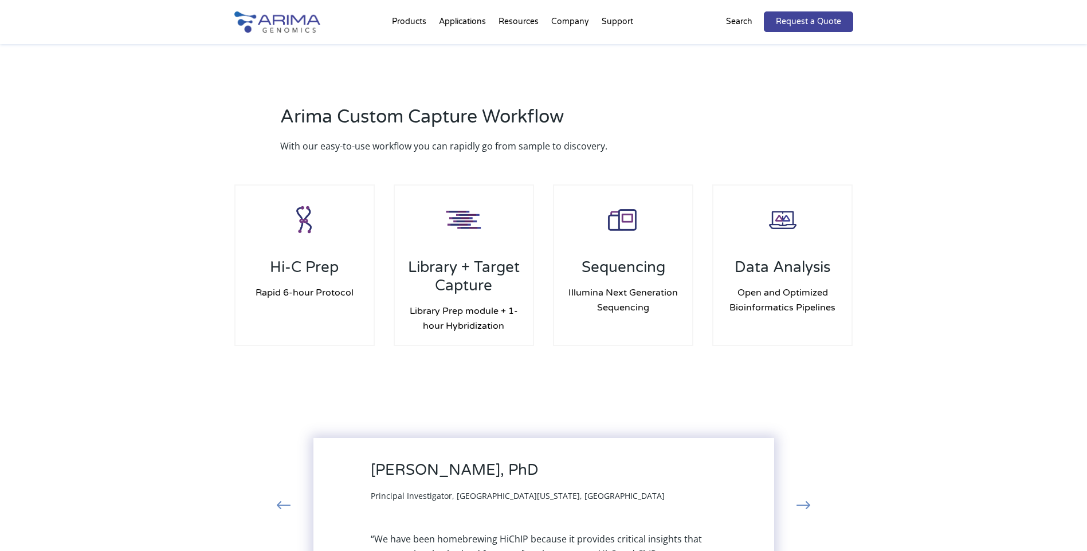
scroll to position [963, 0]
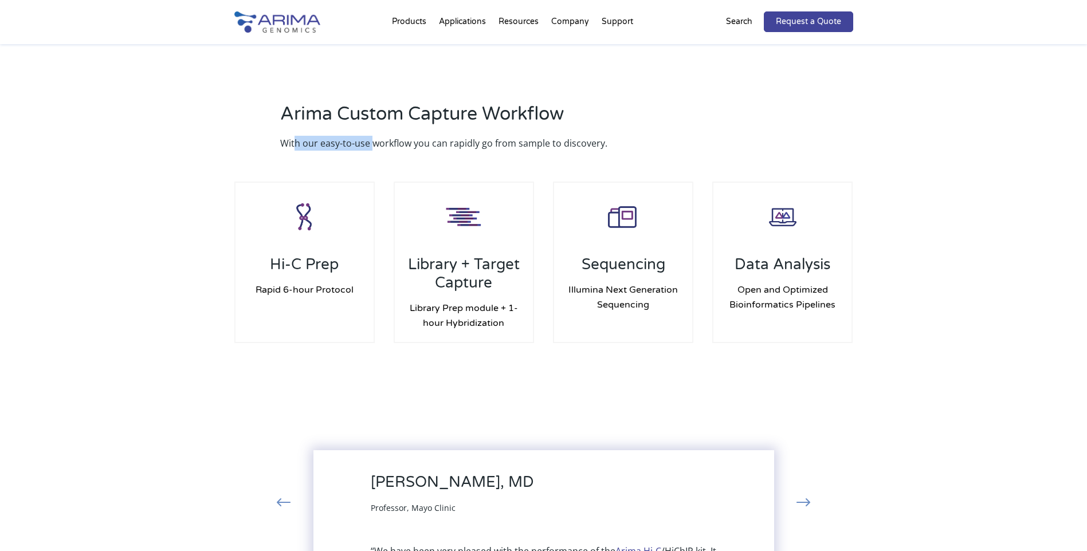
drag, startPoint x: 293, startPoint y: 146, endPoint x: 372, endPoint y: 143, distance: 79.2
click at [372, 143] on p "With our easy-to-use workflow you can rapidly go from sample to discovery." at bounding box center [485, 143] width 410 height 15
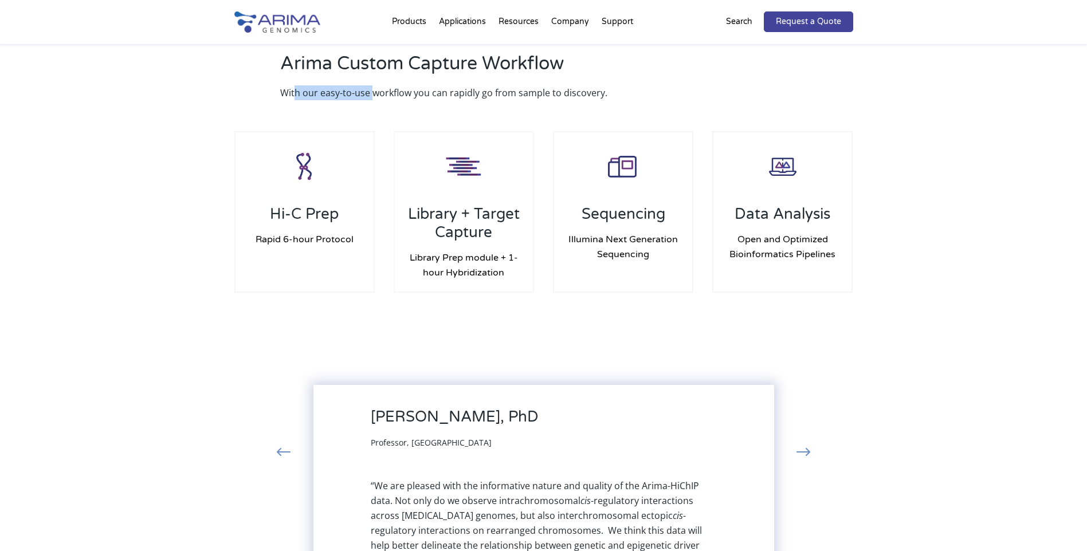
scroll to position [1055, 0]
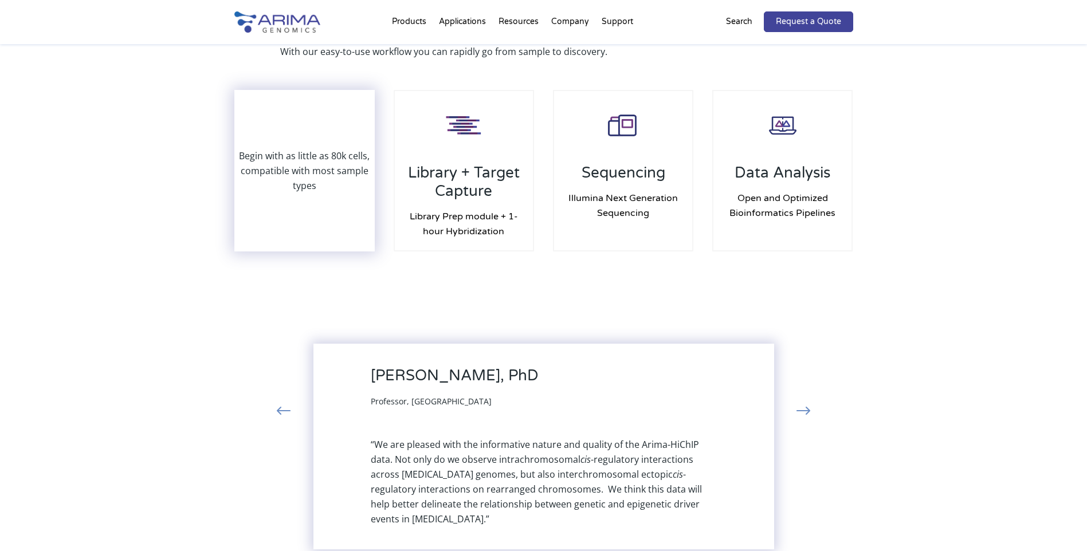
click at [330, 148] on p "Begin with as little as 80k cells, compatible with most sample types" at bounding box center [305, 170] width 139 height 45
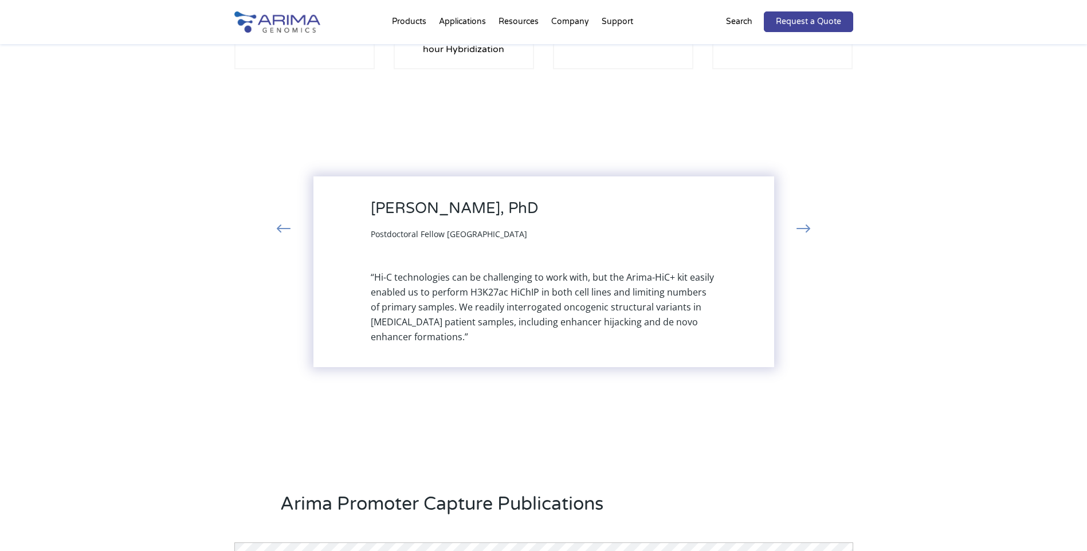
scroll to position [1238, 0]
click at [284, 229] on button "‹" at bounding box center [283, 228] width 25 height 21
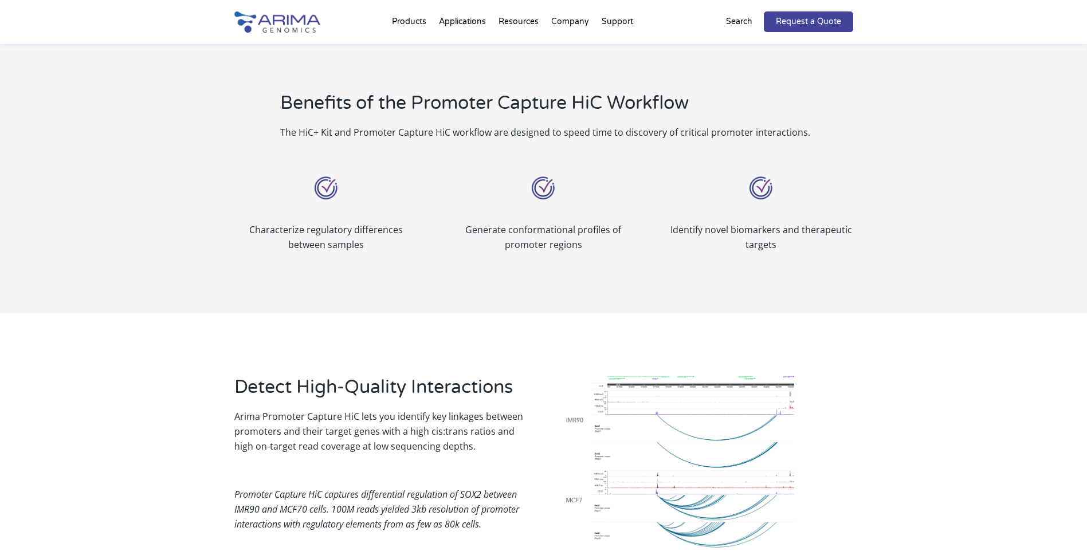
scroll to position [436, 0]
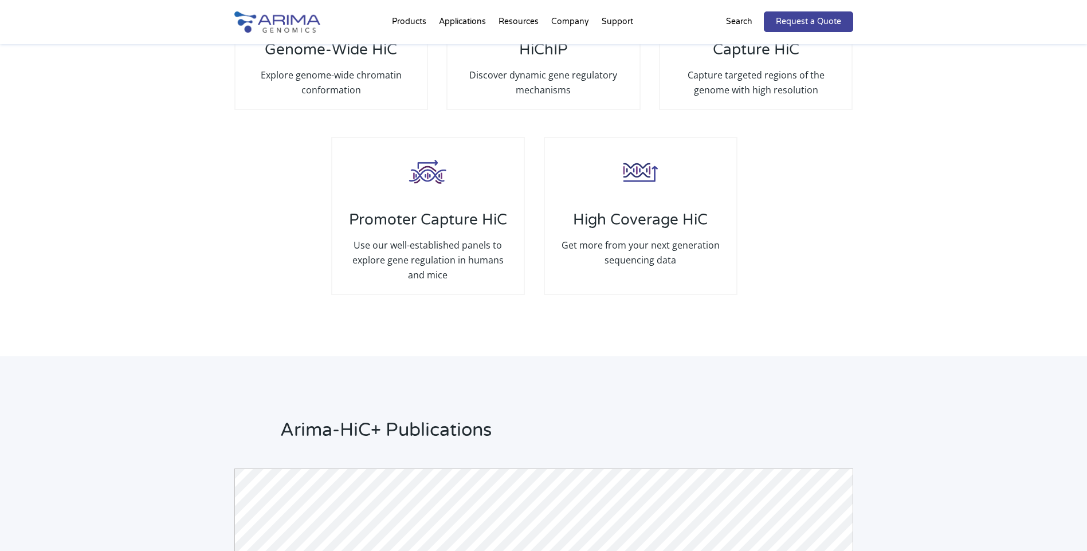
scroll to position [2292, 0]
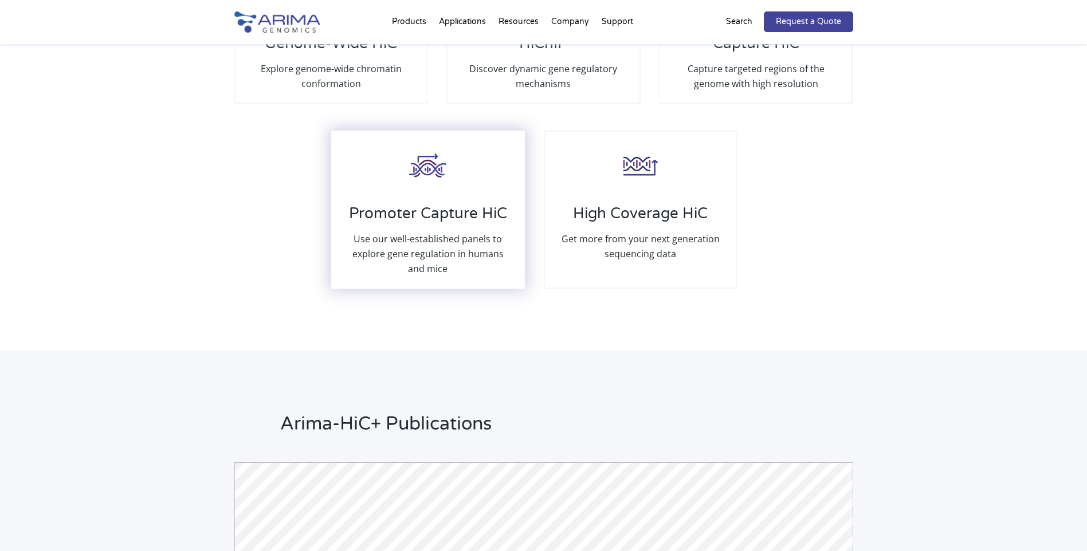
click at [484, 183] on div "Promoter Capture HiC Use our well-established panels to explore gene regulation…" at bounding box center [428, 210] width 194 height 158
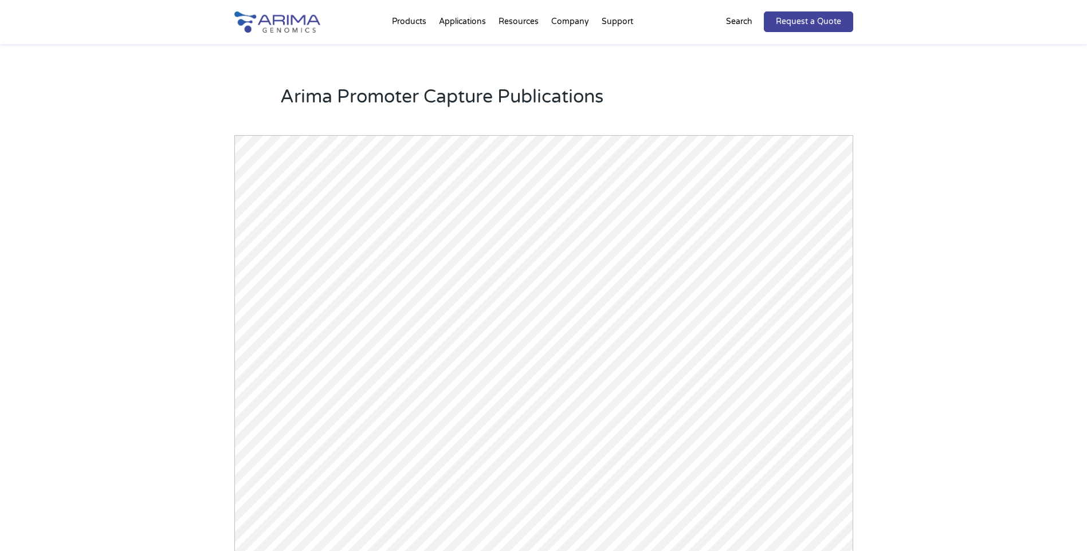
scroll to position [1651, 0]
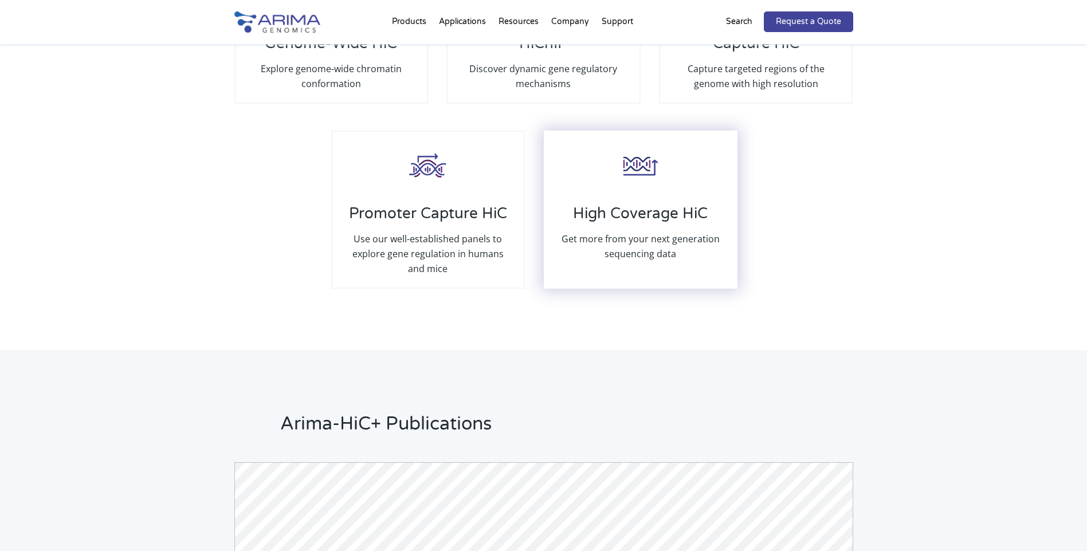
click at [631, 207] on h3 "High Coverage HiC" at bounding box center [641, 218] width 169 height 27
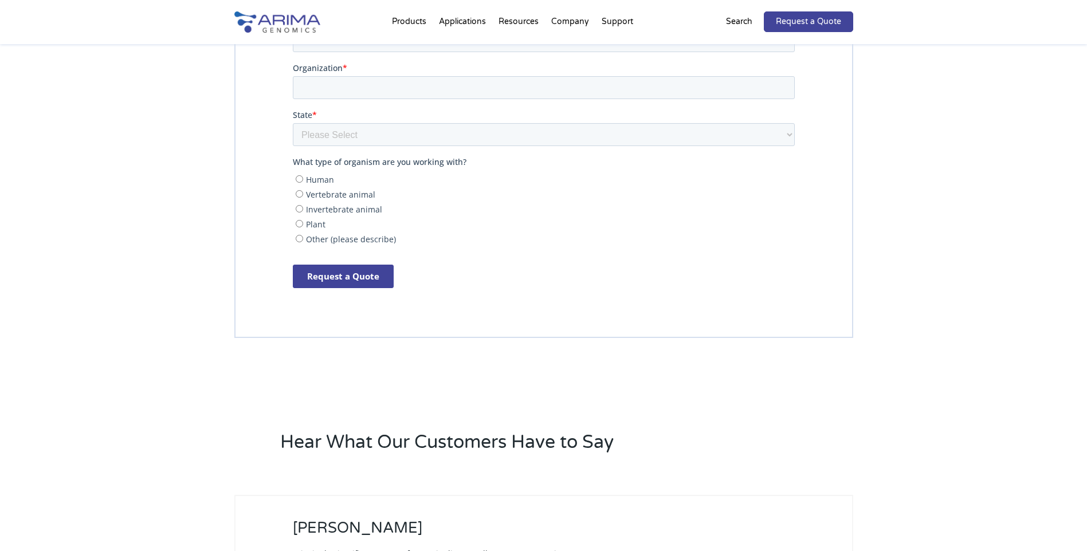
scroll to position [2889, 0]
